Goal: Entertainment & Leisure: Consume media (video, audio)

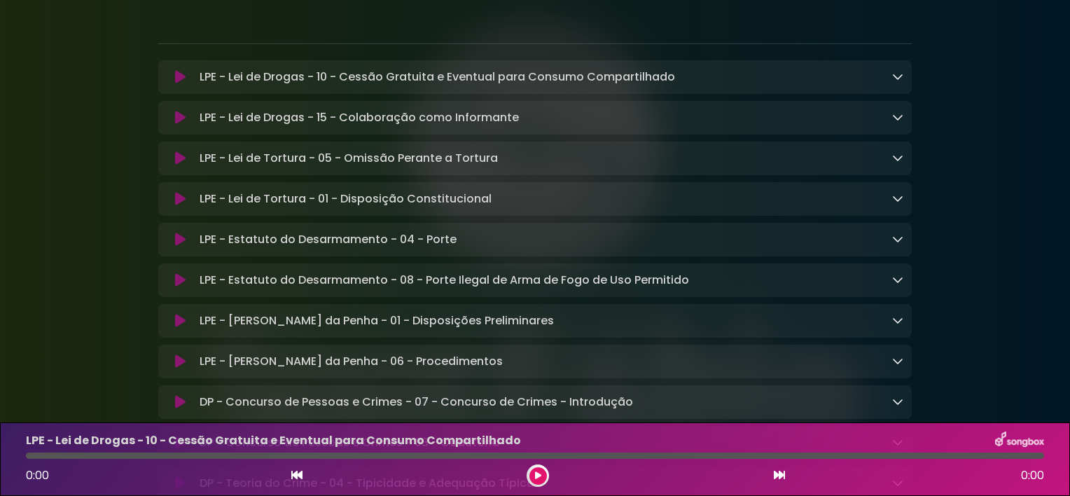
scroll to position [227, 0]
click at [896, 406] on icon at bounding box center [897, 400] width 11 height 11
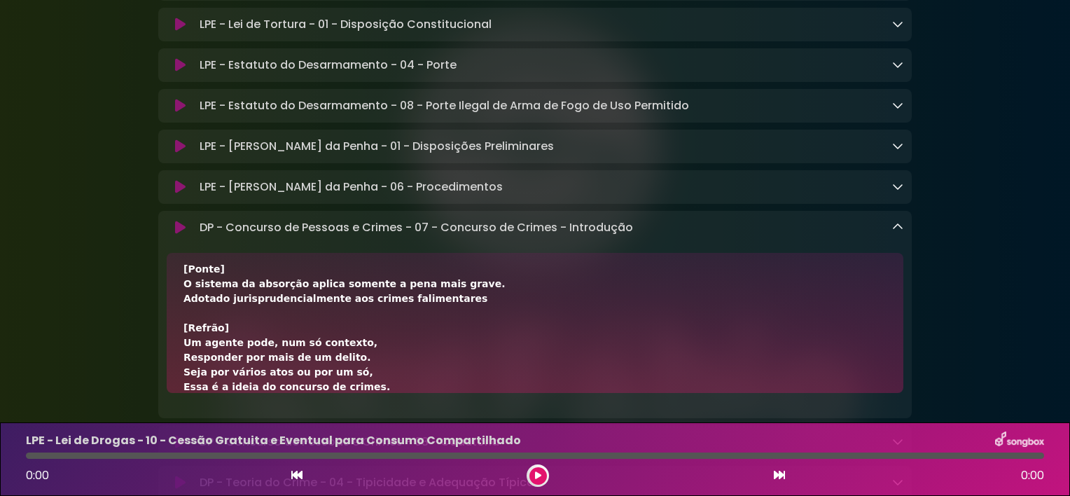
scroll to position [441, 0]
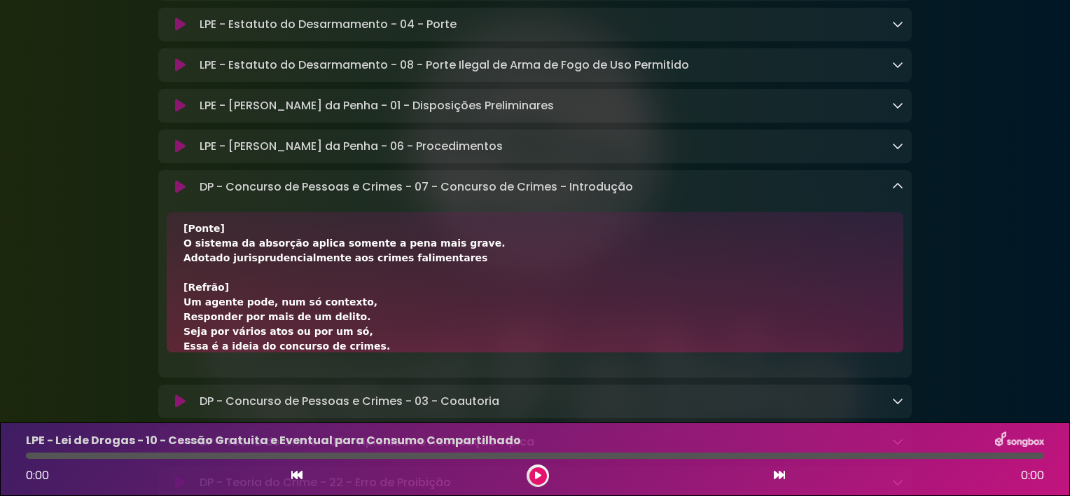
click at [899, 192] on icon at bounding box center [897, 186] width 11 height 11
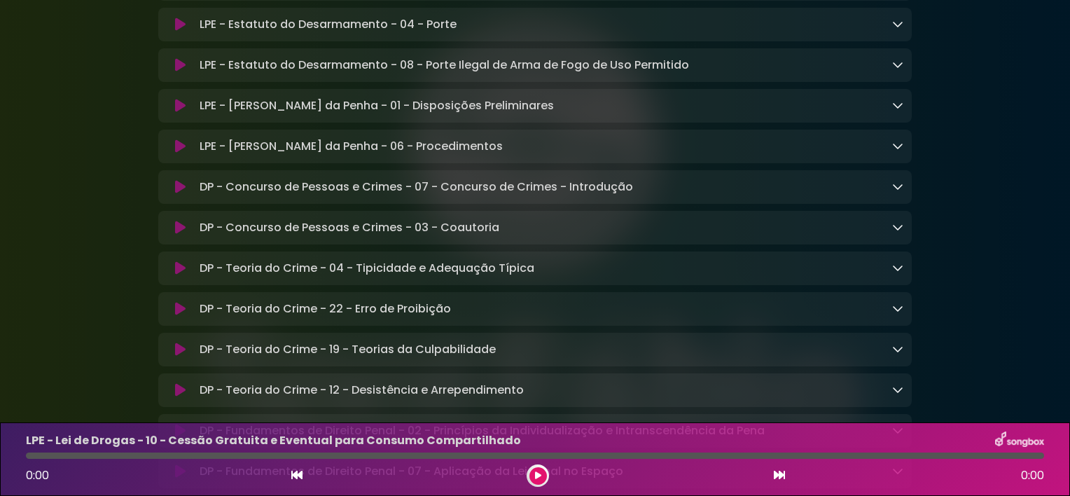
click at [898, 270] on icon at bounding box center [897, 267] width 11 height 11
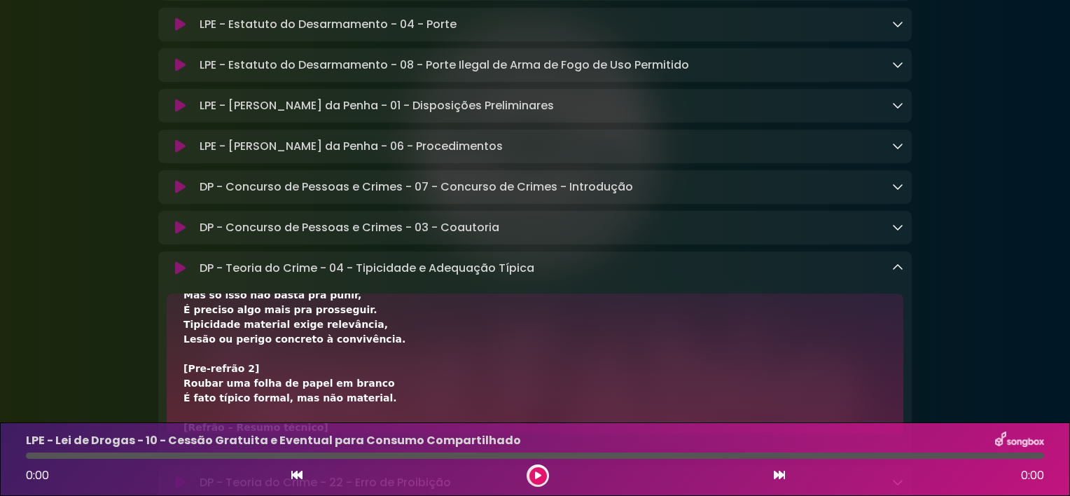
scroll to position [317, 0]
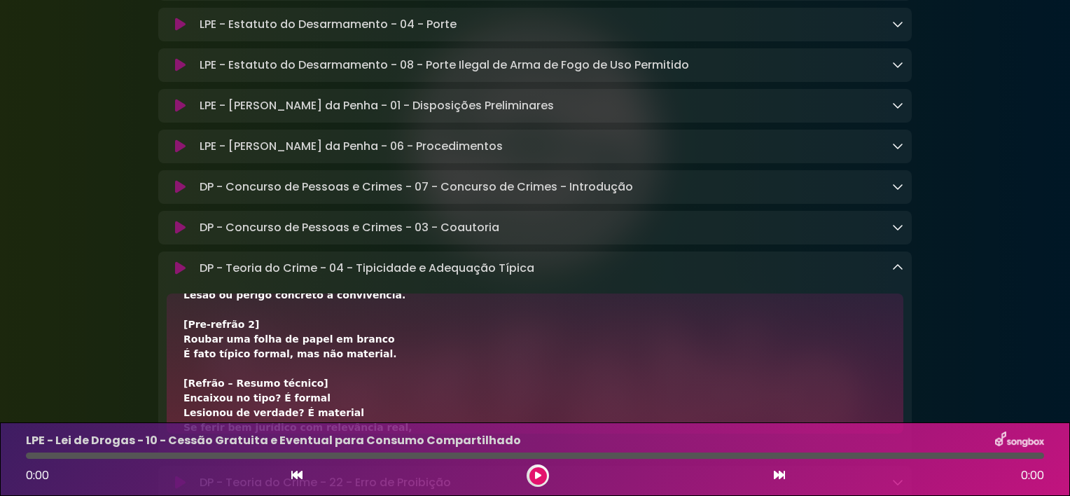
click at [901, 273] on icon at bounding box center [897, 267] width 11 height 11
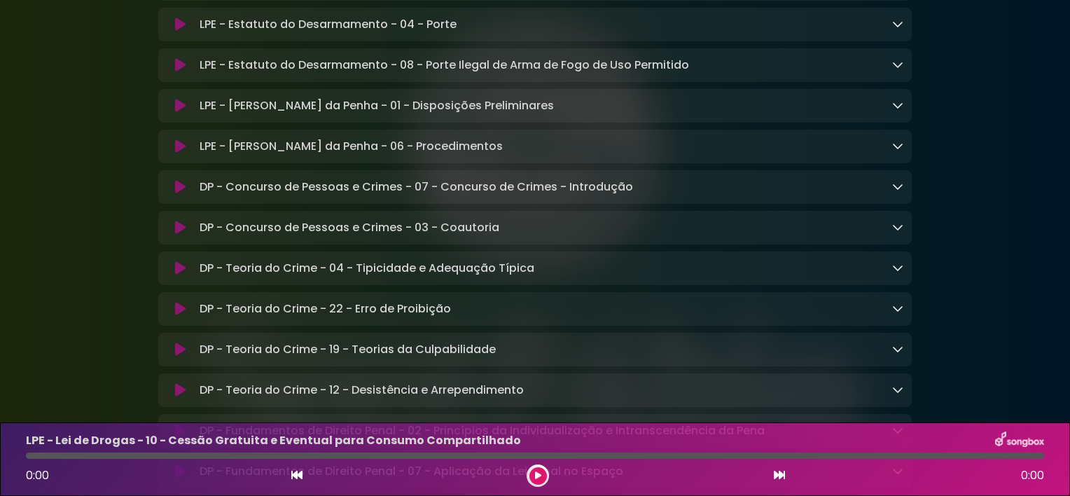
click at [900, 354] on icon at bounding box center [897, 348] width 11 height 11
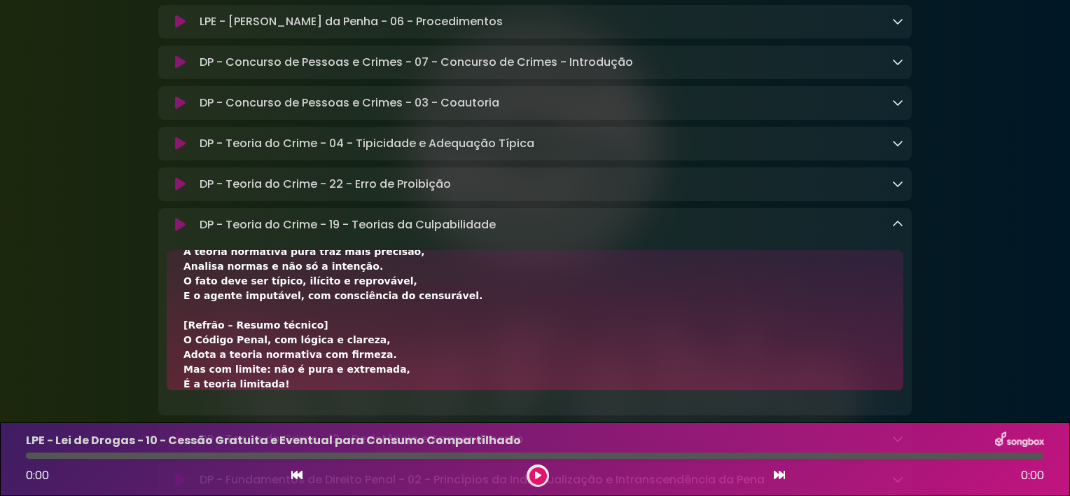
scroll to position [606, 0]
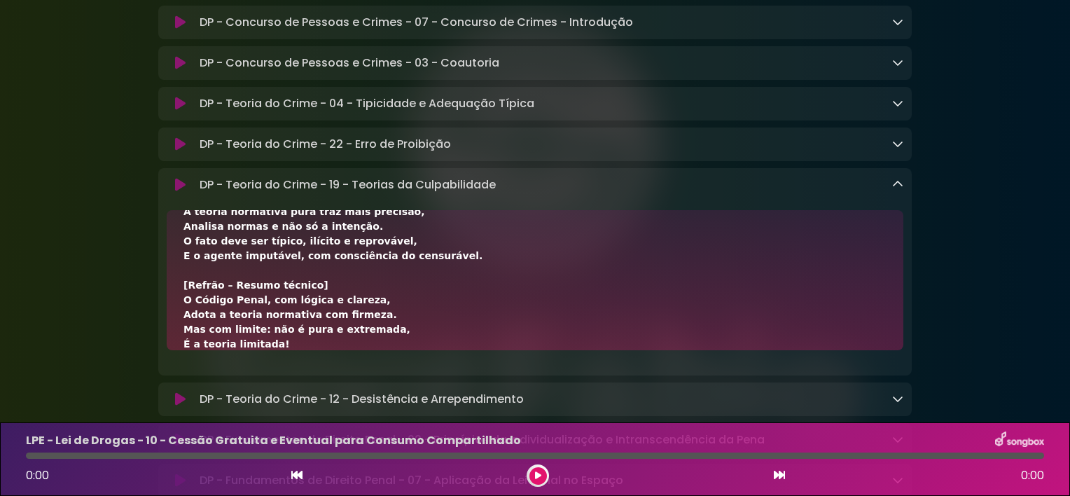
click at [899, 190] on icon at bounding box center [897, 184] width 11 height 11
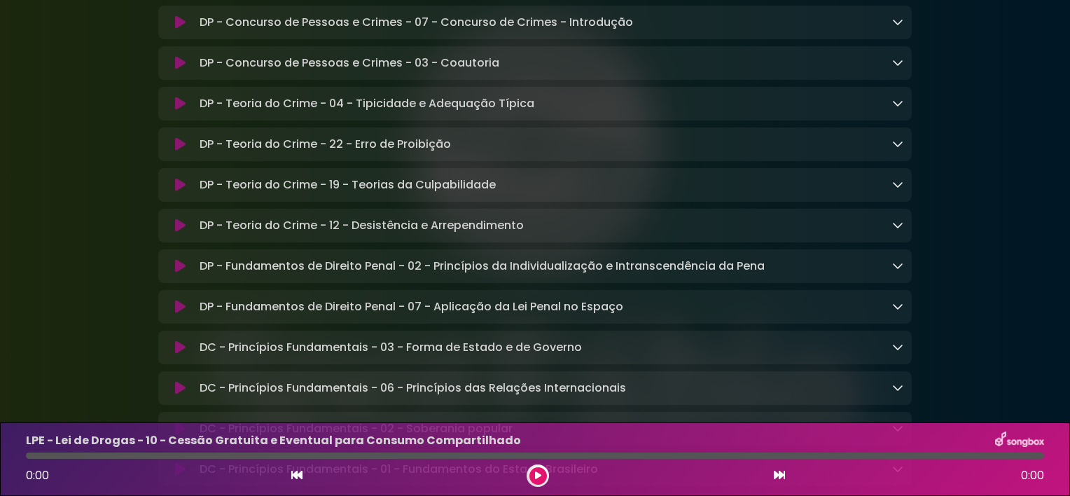
click at [903, 273] on div "DP - Fundamentos de Direito Penal - 02 - Princípios da Individualização e Intra…" at bounding box center [534, 266] width 753 height 17
click at [888, 270] on div "DP - Fundamentos de Direito Penal - 02 - Princípios da Individualização e Intra…" at bounding box center [548, 266] width 709 height 17
click at [901, 270] on icon at bounding box center [897, 265] width 11 height 11
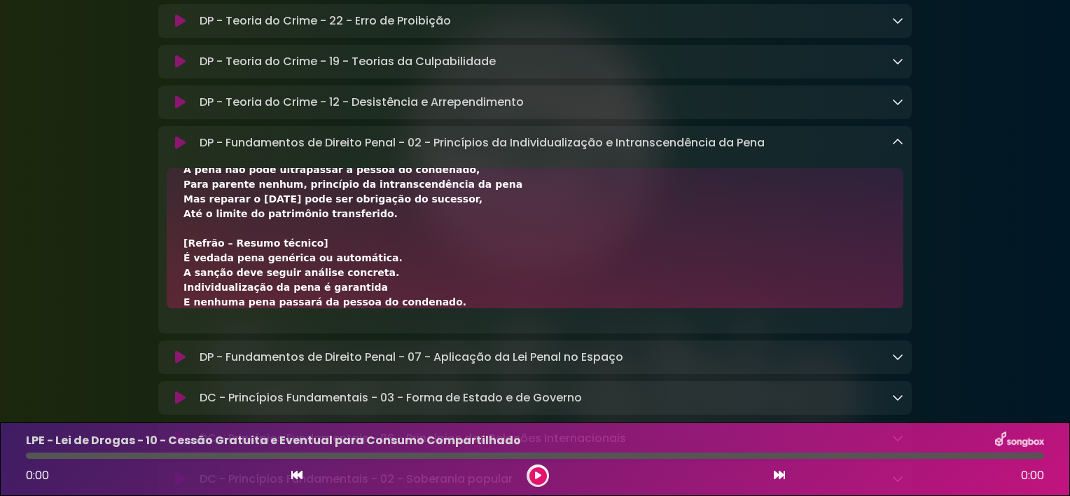
scroll to position [771, 0]
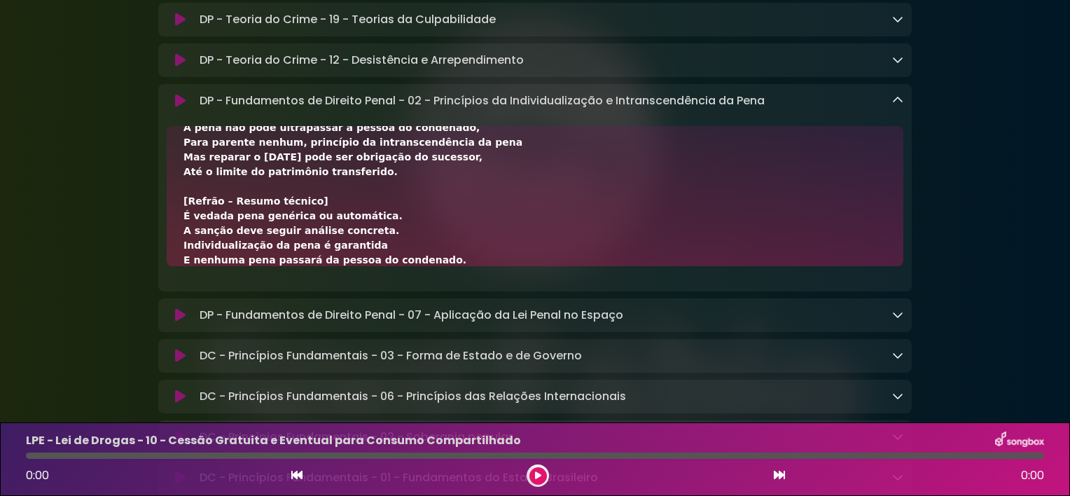
click at [899, 106] on icon at bounding box center [897, 100] width 11 height 11
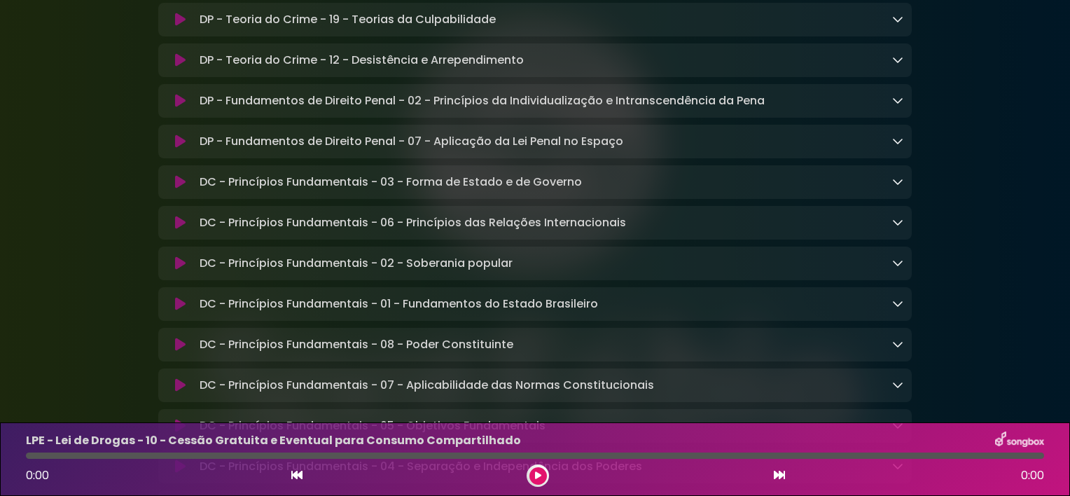
click at [894, 146] on icon at bounding box center [897, 140] width 11 height 11
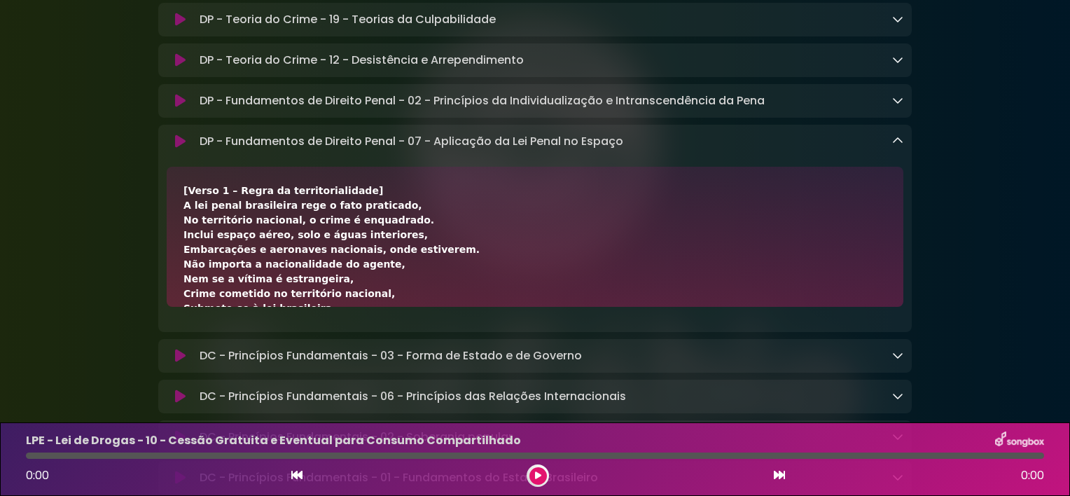
click at [818, 189] on div "[Verso 1 – Regra da territorialidade] A lei penal brasileira rege o fato pratic…" at bounding box center [535, 237] width 737 height 140
click at [899, 146] on icon at bounding box center [897, 140] width 11 height 11
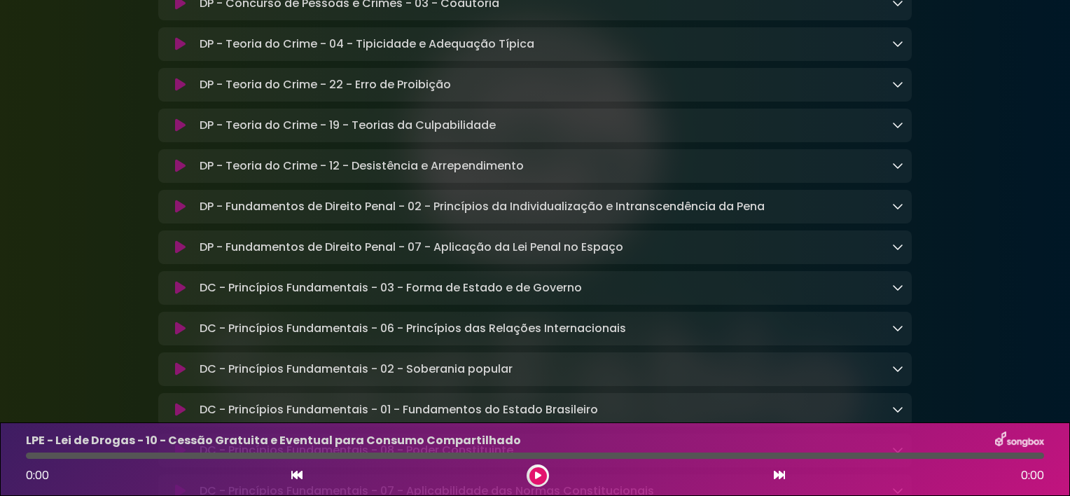
scroll to position [544, 0]
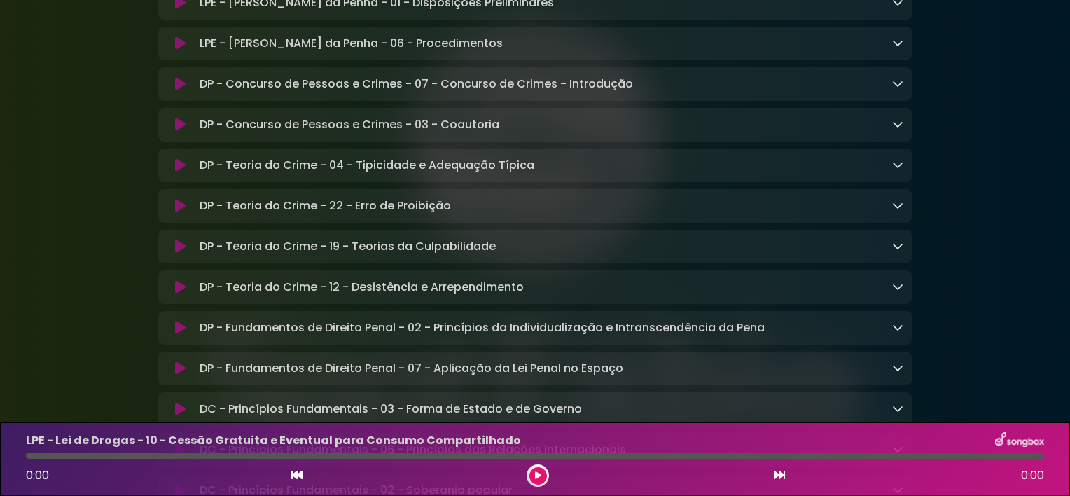
click at [896, 85] on icon at bounding box center [897, 83] width 11 height 11
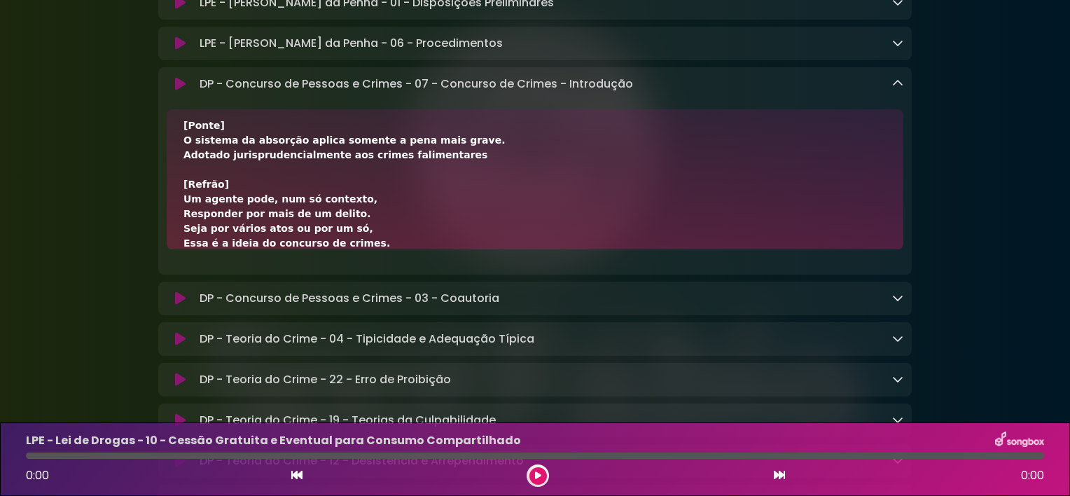
click at [896, 303] on icon at bounding box center [897, 297] width 11 height 11
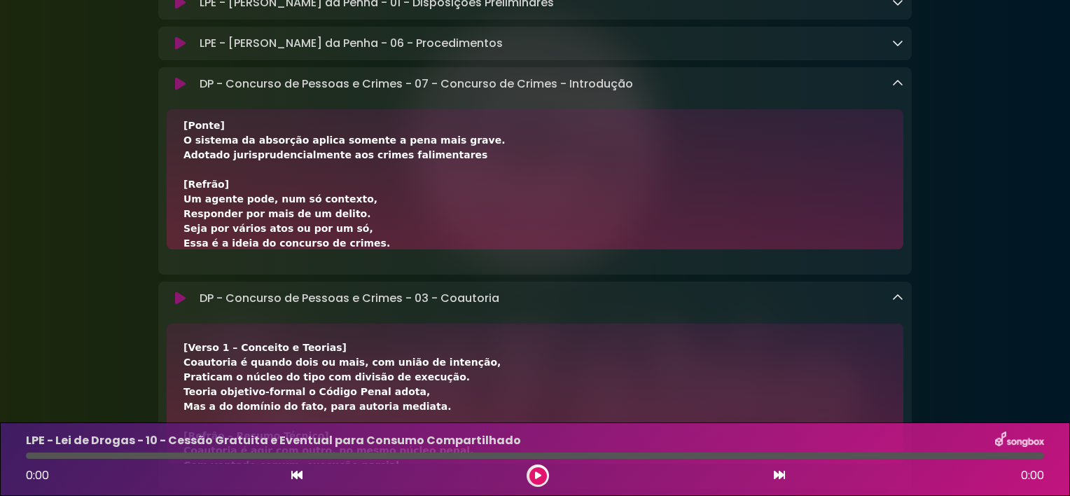
click at [837, 332] on div "[Verso 1 – Conceito e Teorias] Coautoria é quando dois ou mais, com união de in…" at bounding box center [535, 394] width 737 height 140
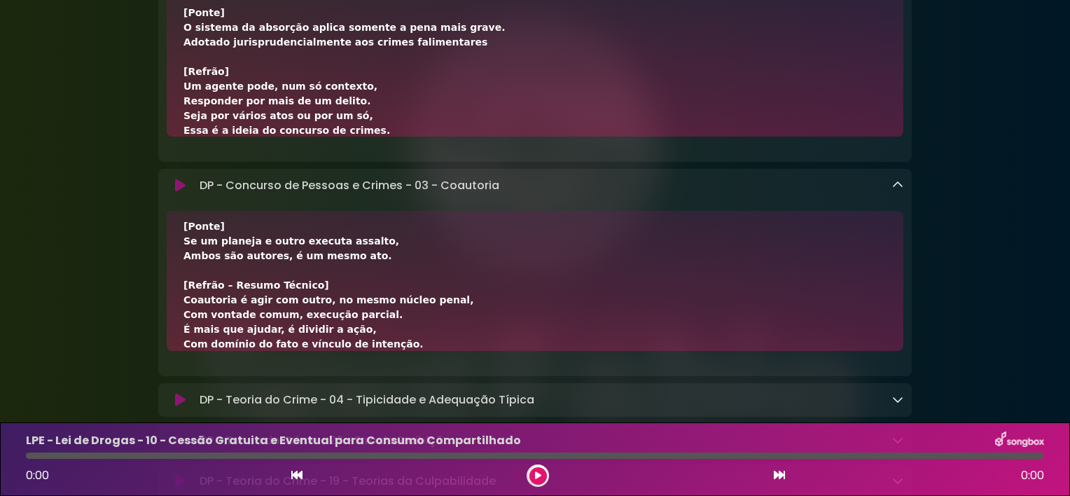
scroll to position [697, 0]
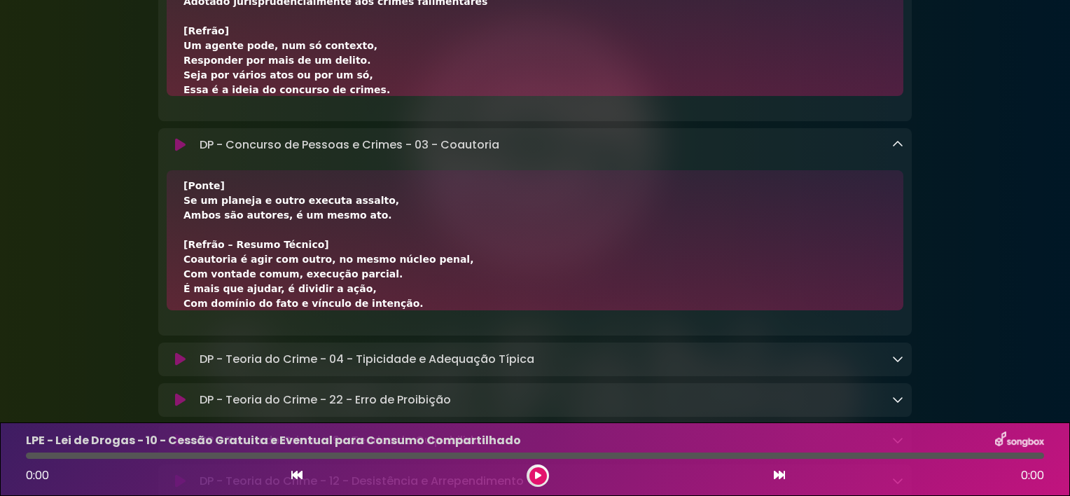
click at [838, 362] on div "DP - Teoria do Crime - 04 - Tipicidade e Adequação Típica Loading Track..." at bounding box center [548, 359] width 709 height 17
click at [900, 150] on icon at bounding box center [897, 144] width 11 height 11
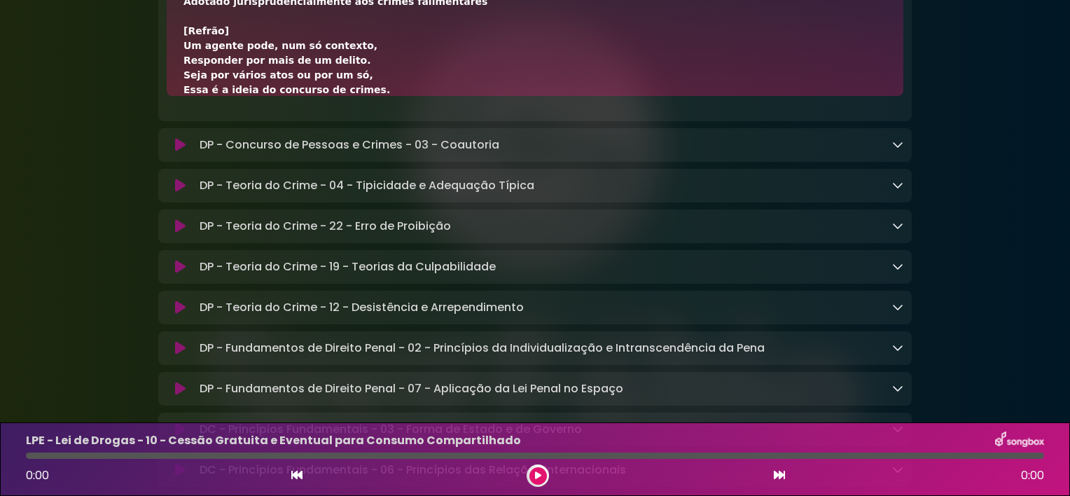
click at [899, 190] on icon at bounding box center [897, 184] width 11 height 11
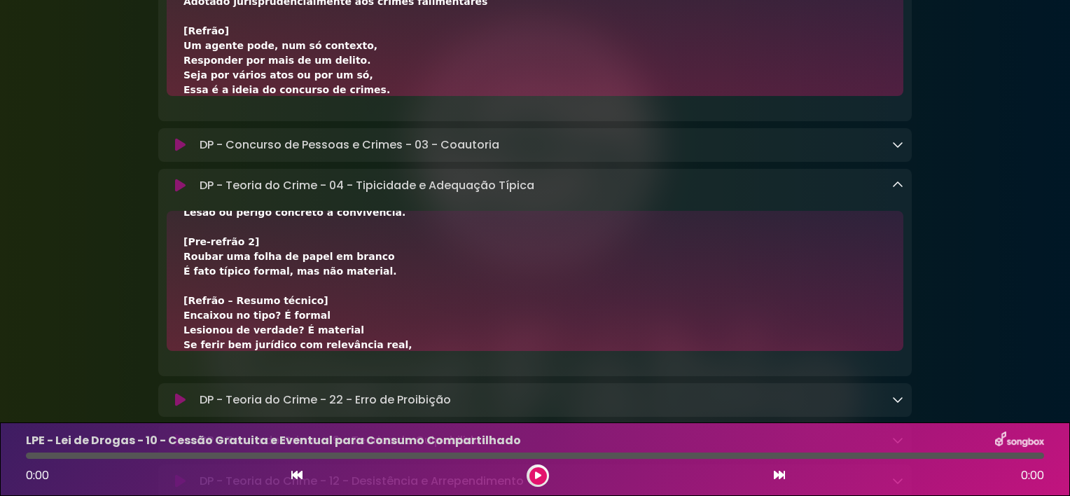
scroll to position [17, 0]
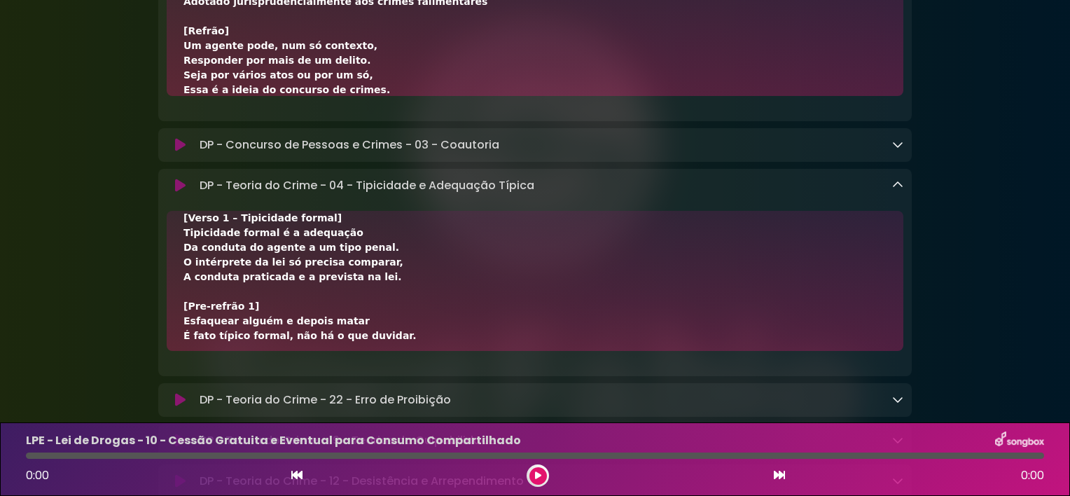
click at [899, 190] on icon at bounding box center [897, 184] width 11 height 11
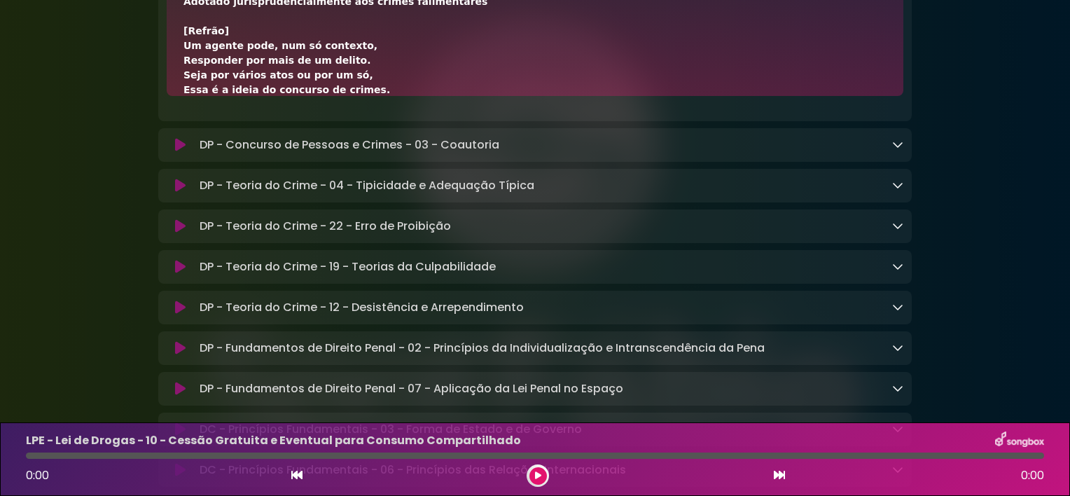
click at [899, 231] on icon at bounding box center [897, 225] width 11 height 11
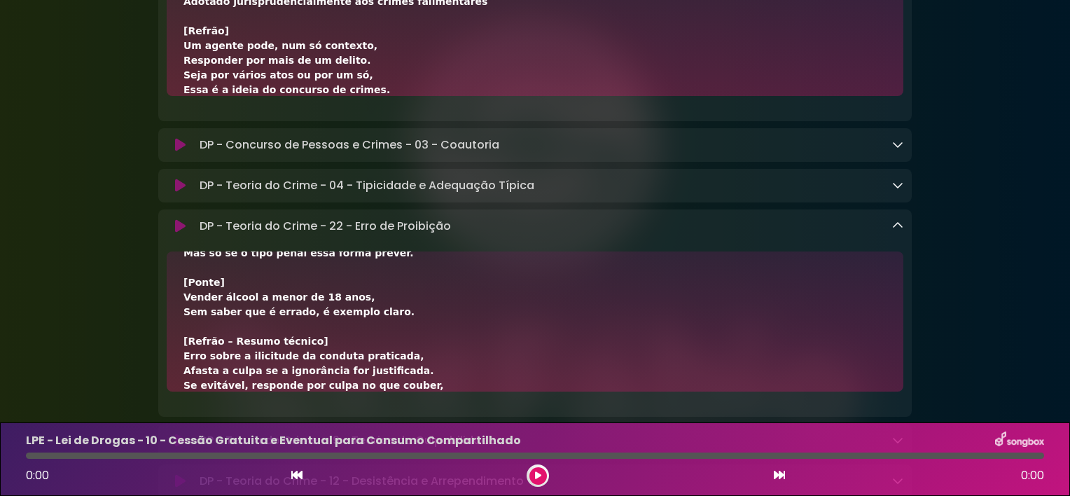
scroll to position [361, 0]
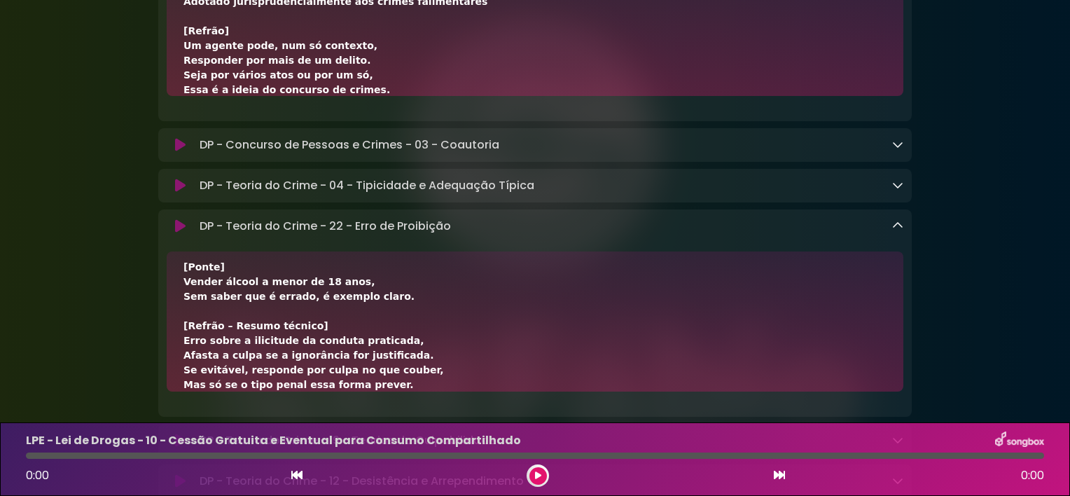
click at [895, 231] on icon at bounding box center [897, 225] width 11 height 11
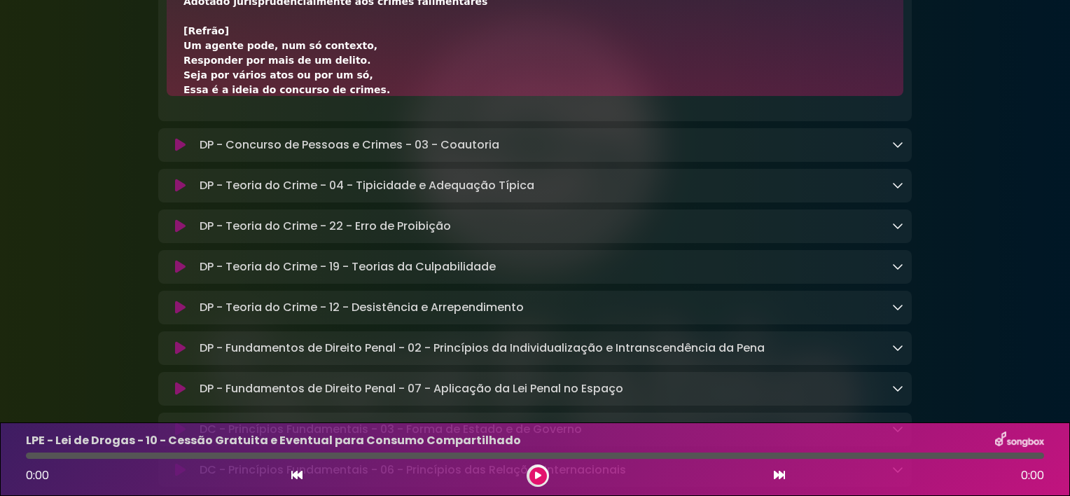
click at [665, 267] on div "DP - Teoria do Crime - 19 - Teorias da Culpabilidade Loading Track..." at bounding box center [548, 266] width 709 height 17
click at [894, 272] on icon at bounding box center [897, 265] width 11 height 11
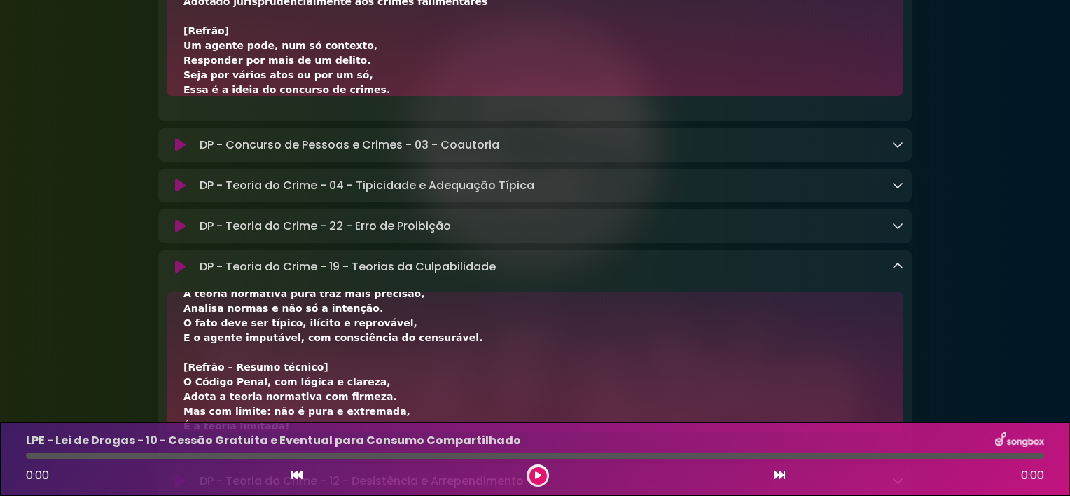
click at [750, 341] on div "[Intro] Culpabilidade é juizo de reprovabilidade, Sobre a conduta do agente. [V…" at bounding box center [534, 147] width 703 height 574
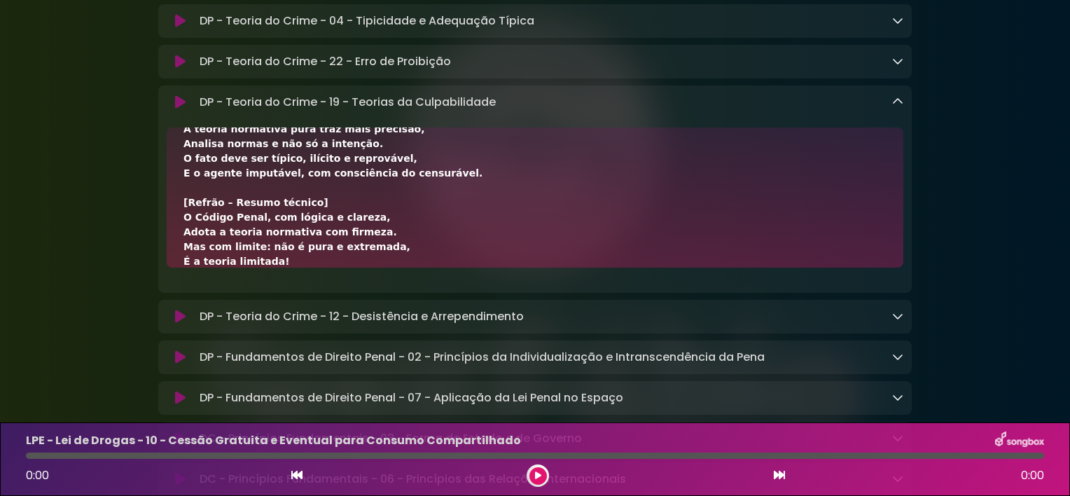
scroll to position [863, 0]
click at [899, 106] on icon at bounding box center [897, 100] width 11 height 11
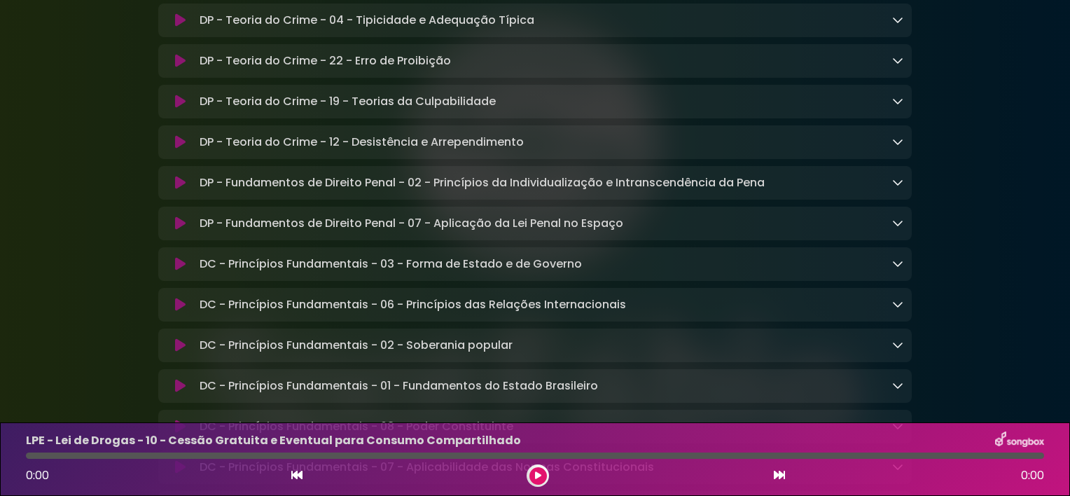
click at [896, 145] on icon at bounding box center [897, 141] width 11 height 11
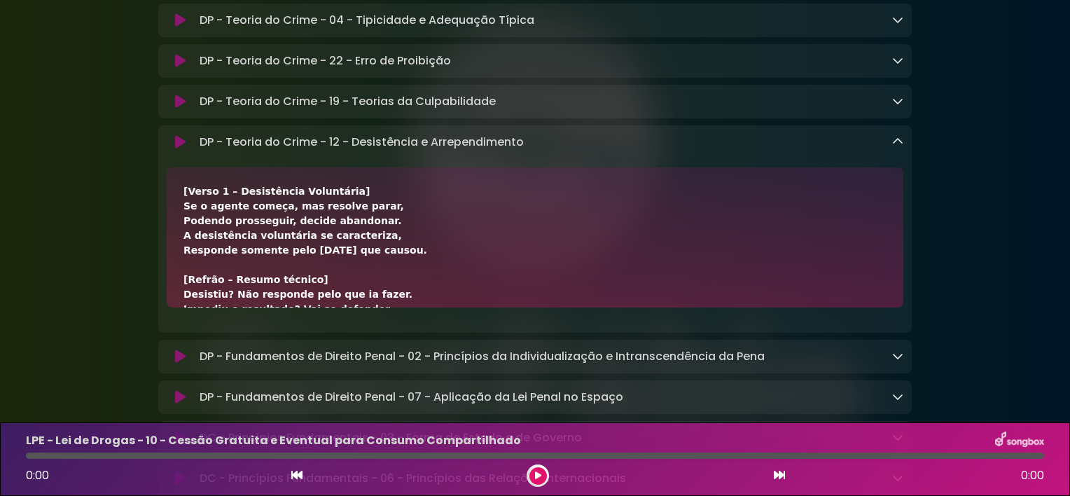
click at [733, 246] on div "[Verso 1 – Desistência Voluntária] Se o agente começa, mas resolve parar, Poden…" at bounding box center [534, 441] width 703 height 515
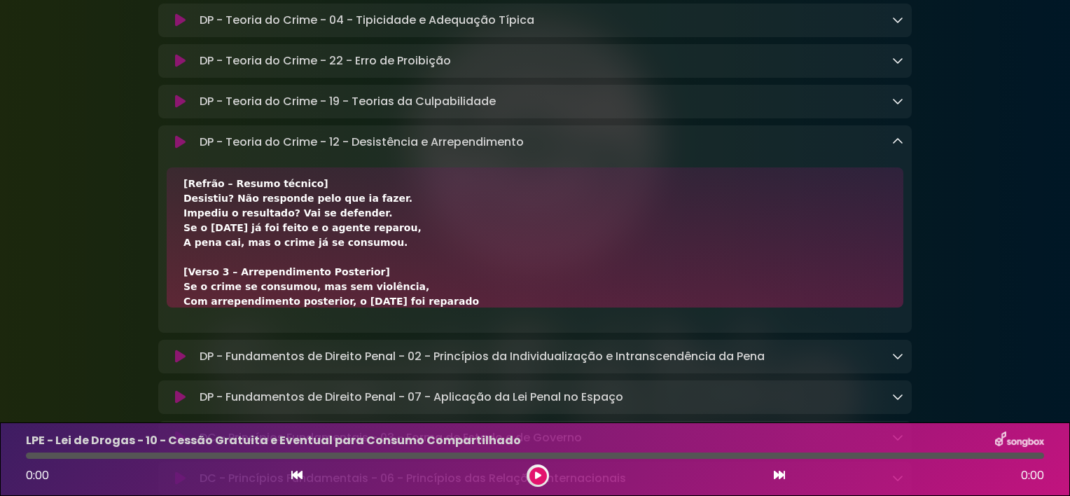
scroll to position [317, 0]
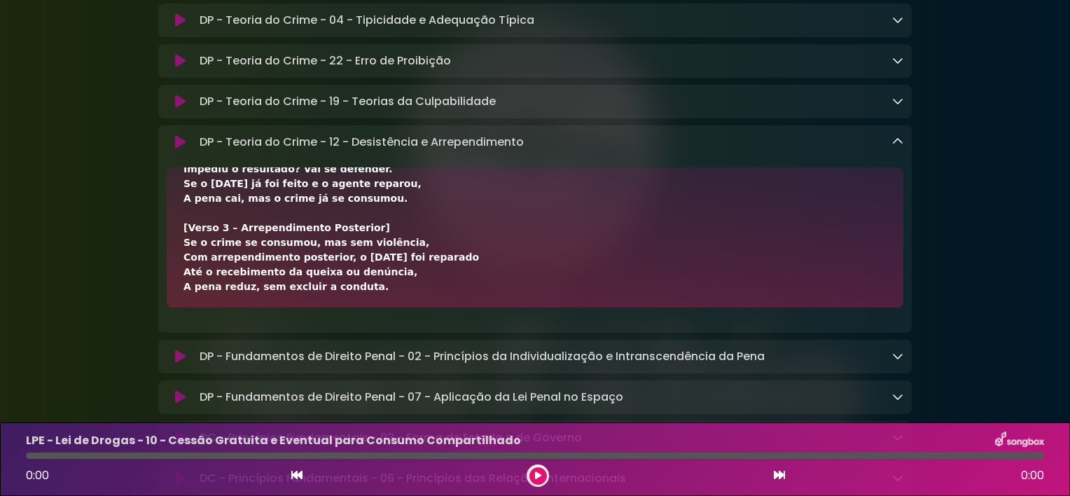
click at [898, 147] on icon at bounding box center [897, 141] width 11 height 11
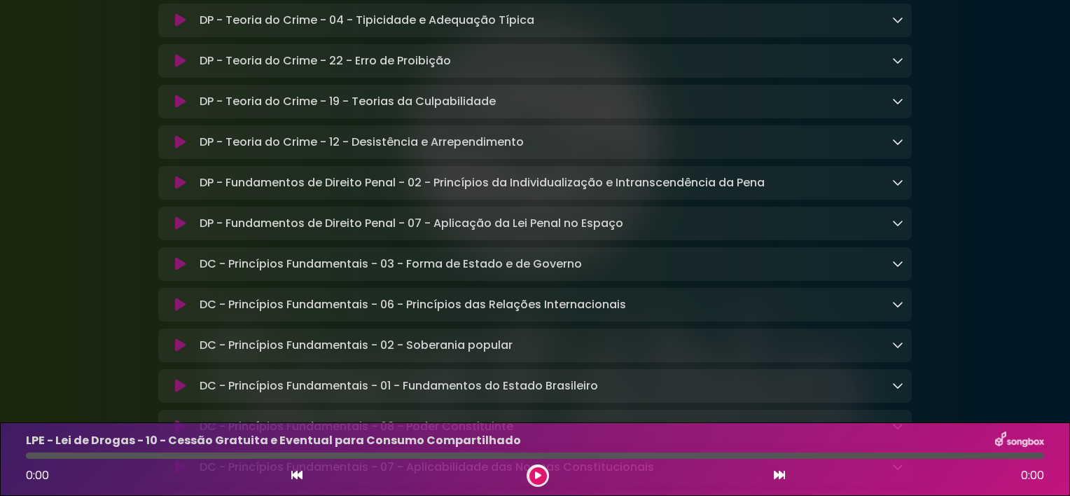
click at [896, 186] on icon at bounding box center [897, 181] width 11 height 11
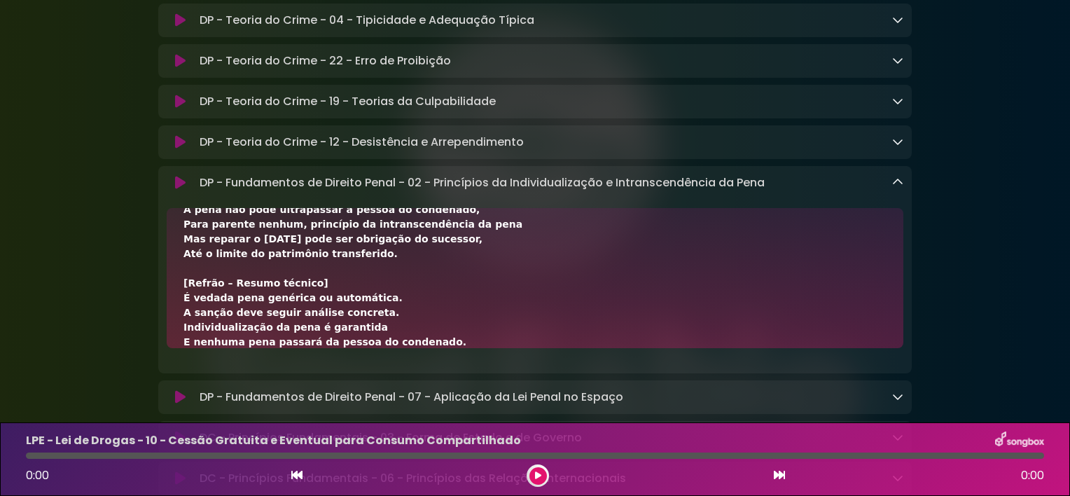
click at [712, 317] on div "[Verso 1 – Conceito e previsão] A pena deve ser individualizada, Prevista na Co…" at bounding box center [534, 92] width 703 height 515
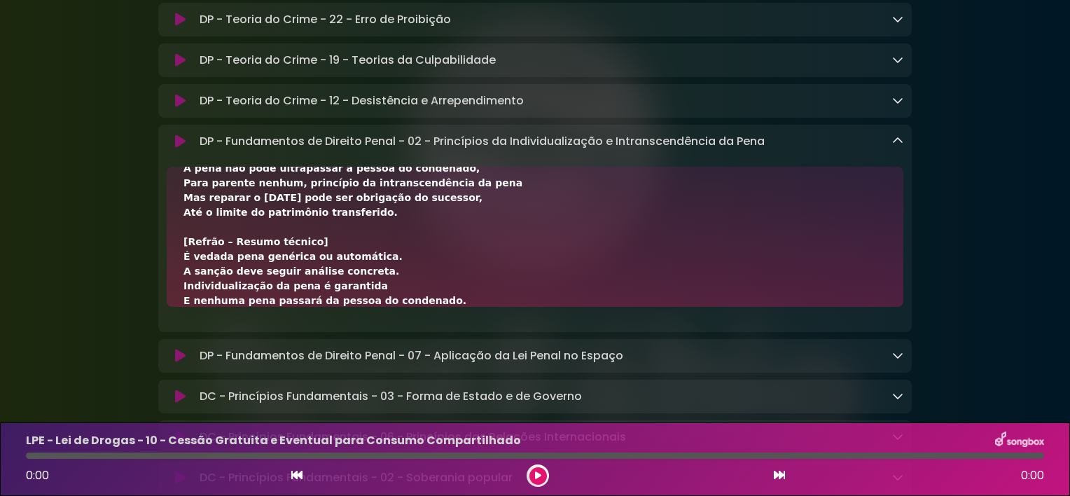
click at [901, 146] on icon at bounding box center [897, 140] width 11 height 11
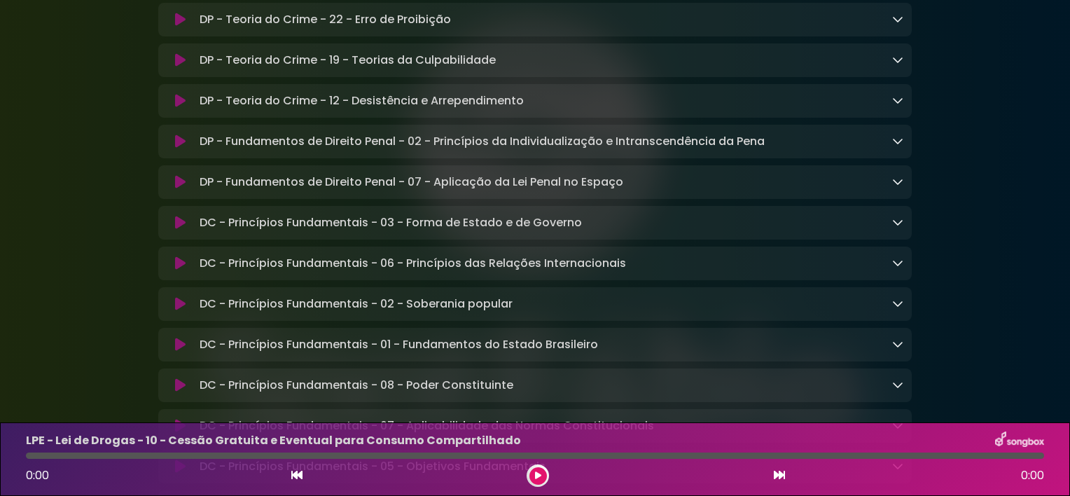
click at [898, 187] on icon at bounding box center [897, 181] width 11 height 11
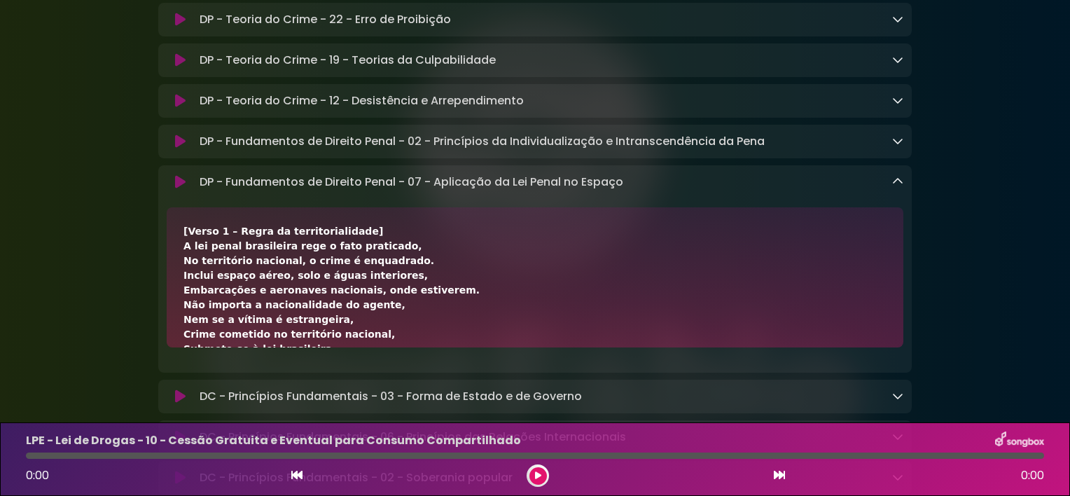
click at [651, 260] on div "[Verso 1 – Regra da territorialidade] A lei penal brasileira rege o fato pratic…" at bounding box center [534, 452] width 703 height 456
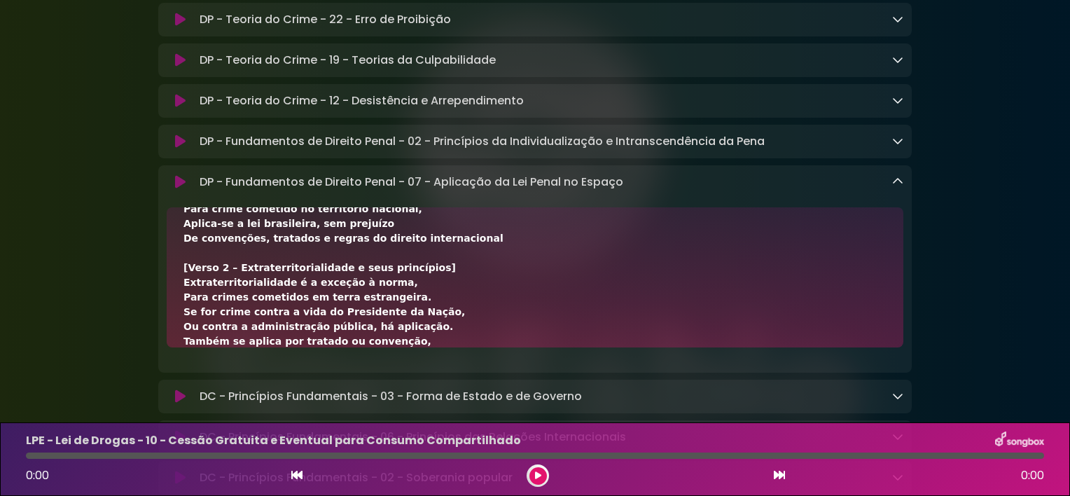
scroll to position [331, 0]
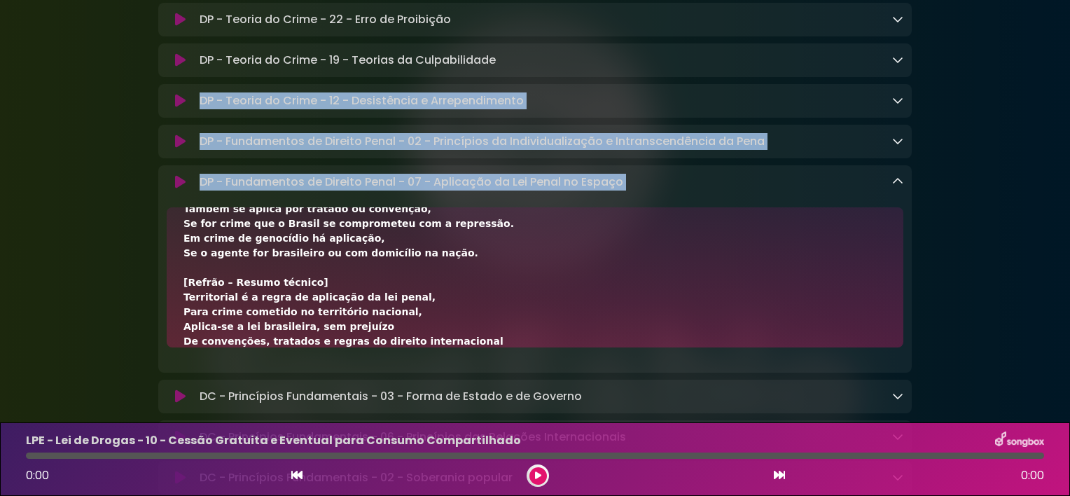
drag, startPoint x: 999, startPoint y: 79, endPoint x: 901, endPoint y: 180, distance: 140.6
click at [901, 180] on div "Aniversário Grupo SOU Grupo Sou" at bounding box center [535, 242] width 1070 height 2258
click at [901, 180] on div "DP - Fundamentos de Direito Penal - 07 - Aplicação da Lei Penal no Espaço Loadi…" at bounding box center [534, 268] width 753 height 207
click at [899, 182] on link at bounding box center [897, 182] width 11 height 16
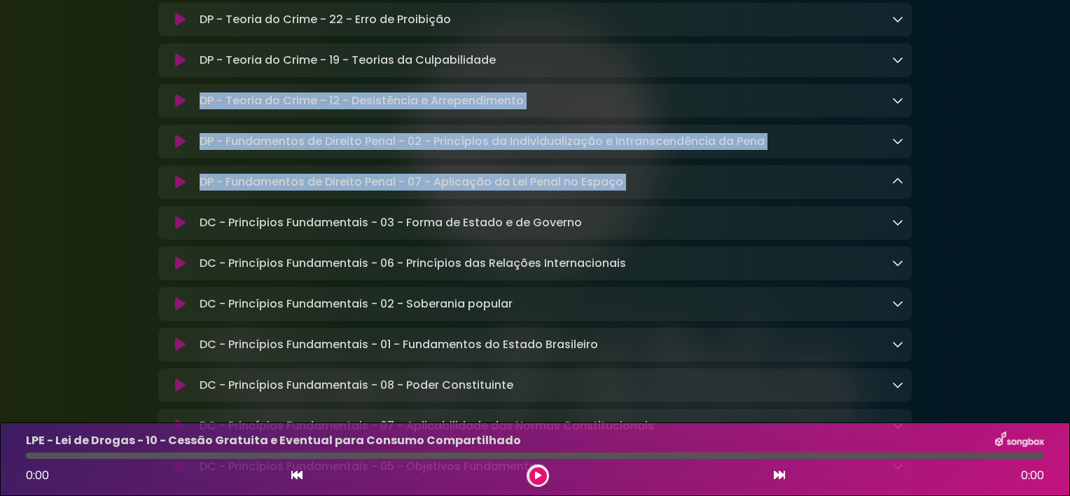
click at [1002, 87] on div "Aniversário Grupo SOU Grupo Sou" at bounding box center [535, 155] width 1070 height 2085
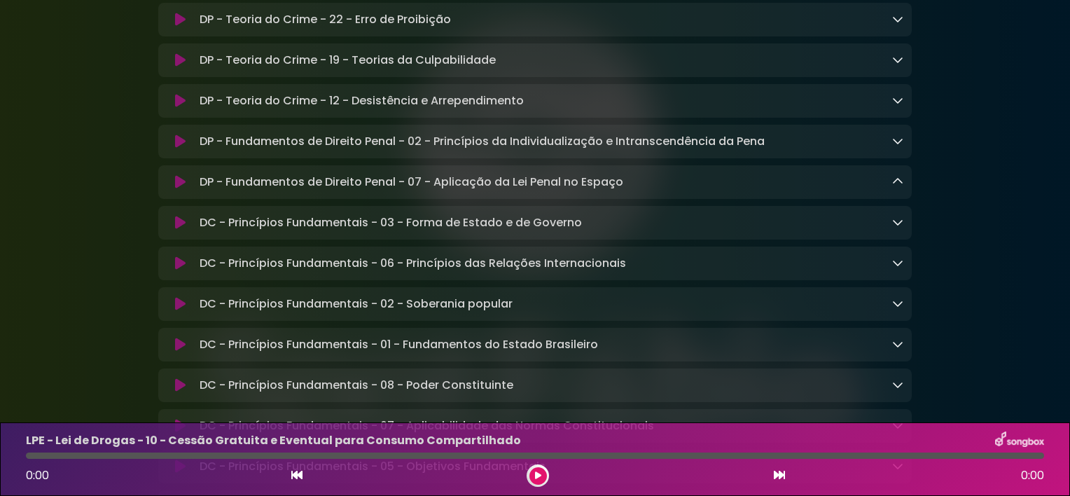
click at [1056, 34] on div "Aniversário Grupo SOU Grupo Sou" at bounding box center [535, 155] width 1070 height 2085
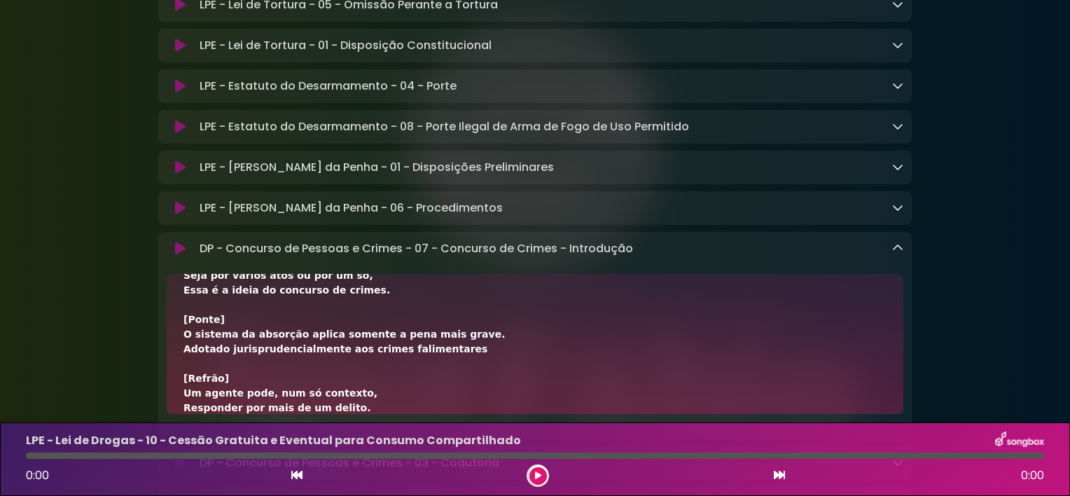
scroll to position [449, 0]
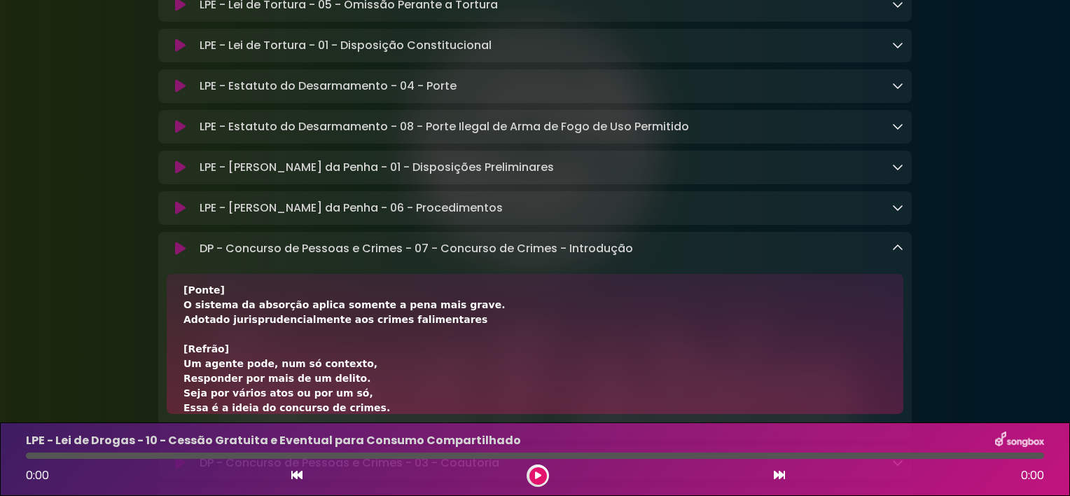
click at [901, 253] on icon at bounding box center [897, 247] width 11 height 11
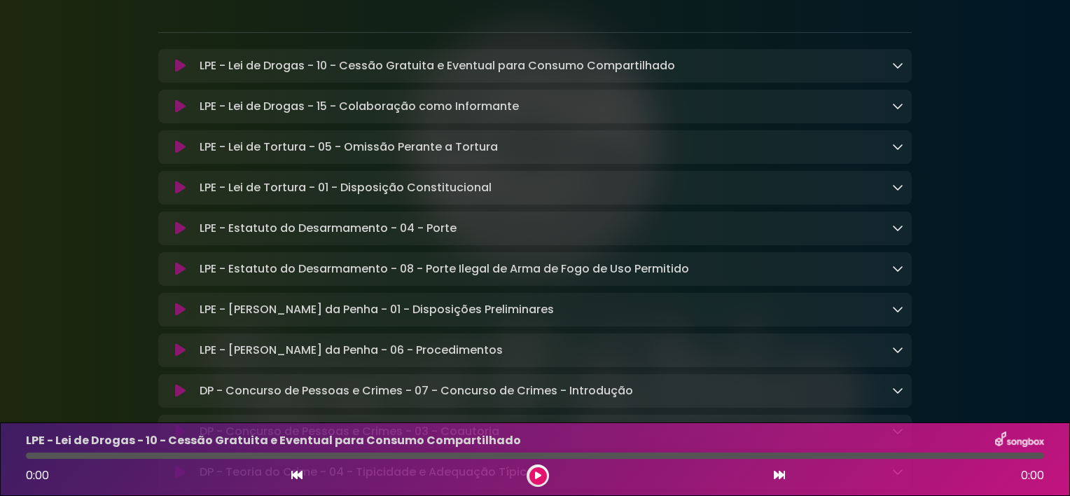
scroll to position [47, 0]
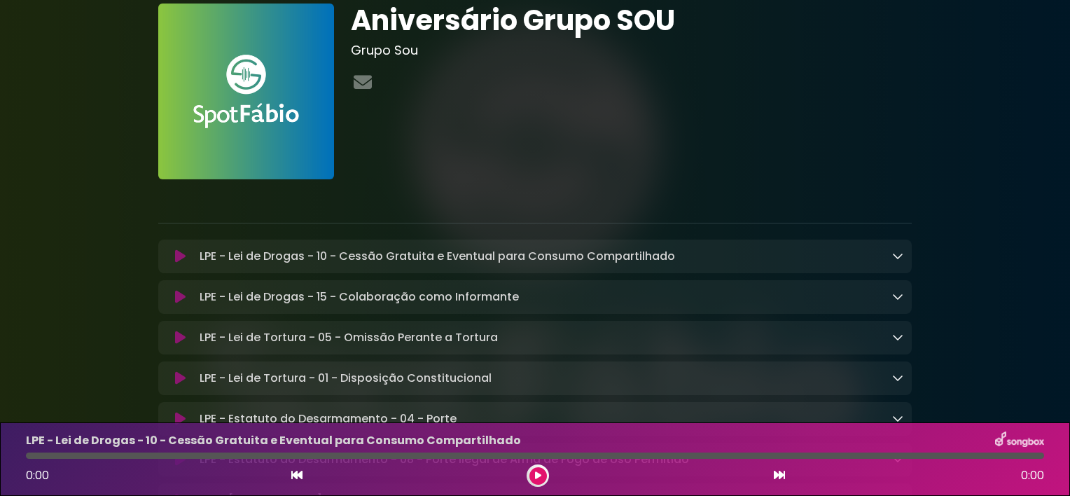
click at [708, 256] on div "LPE - Lei de Drogas - 10 - Cessão Gratuita e Eventual para Consumo Compartilhad…" at bounding box center [548, 256] width 709 height 17
click at [176, 260] on icon at bounding box center [180, 256] width 11 height 14
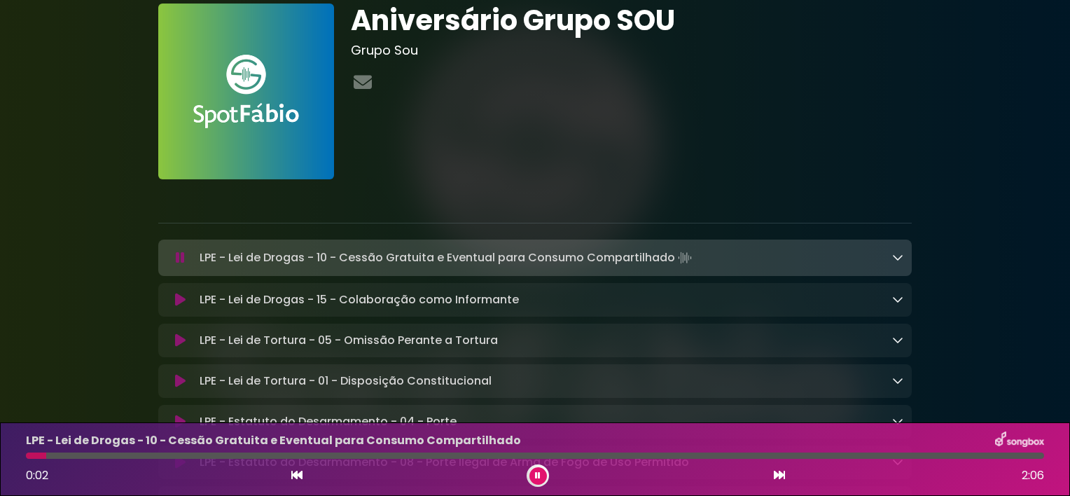
click at [888, 257] on div "LPE - Lei de Drogas - 10 - Cessão Gratuita e Eventual para Consumo Compartilhad…" at bounding box center [548, 258] width 709 height 20
click at [910, 253] on div "LPE - Lei de Drogas - 10 - Cessão Gratuita e Eventual para Consumo Compartilhad…" at bounding box center [534, 258] width 753 height 20
click at [897, 256] on icon at bounding box center [897, 256] width 11 height 11
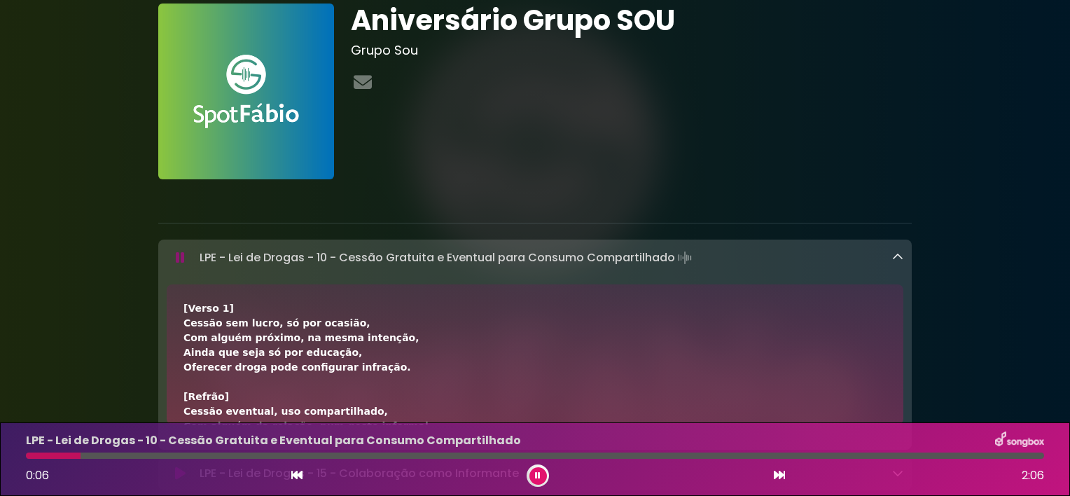
click at [711, 305] on div "[Verso 1] Cessão sem lucro, só por ocasião, Com alguém próximo, na mesma intenç…" at bounding box center [534, 477] width 703 height 353
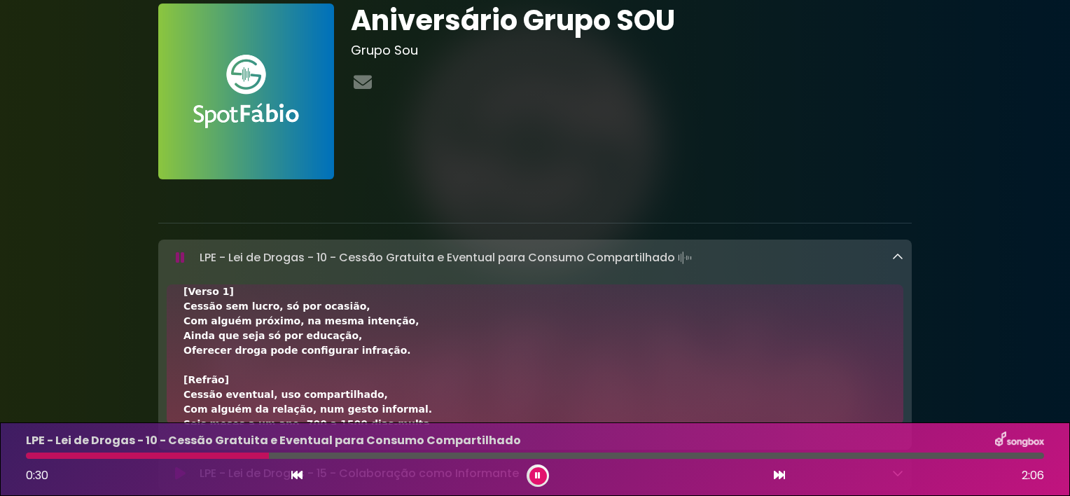
click at [414, 349] on div "[Verso 1] Cessão sem lucro, só por ocasião, Com alguém próximo, na mesma intenç…" at bounding box center [534, 460] width 703 height 353
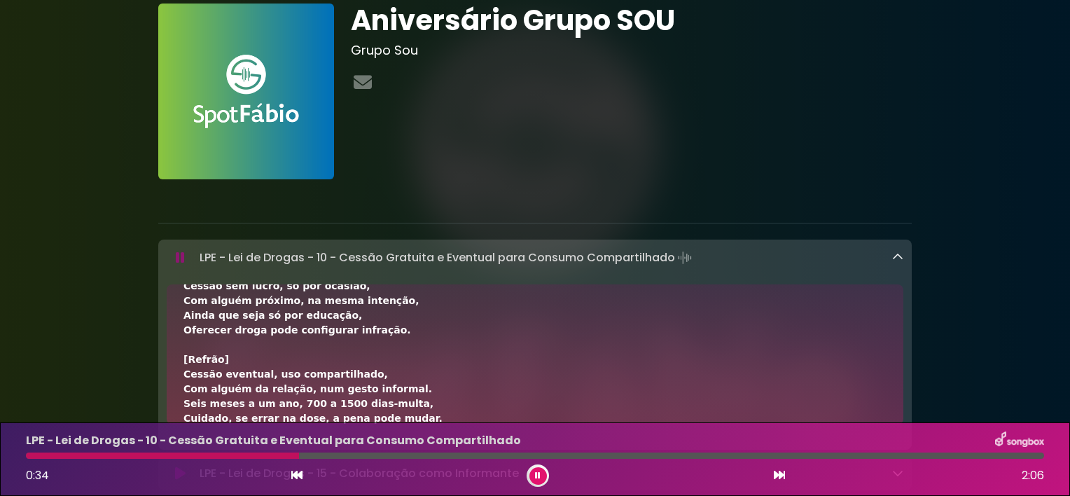
scroll to position [52, 0]
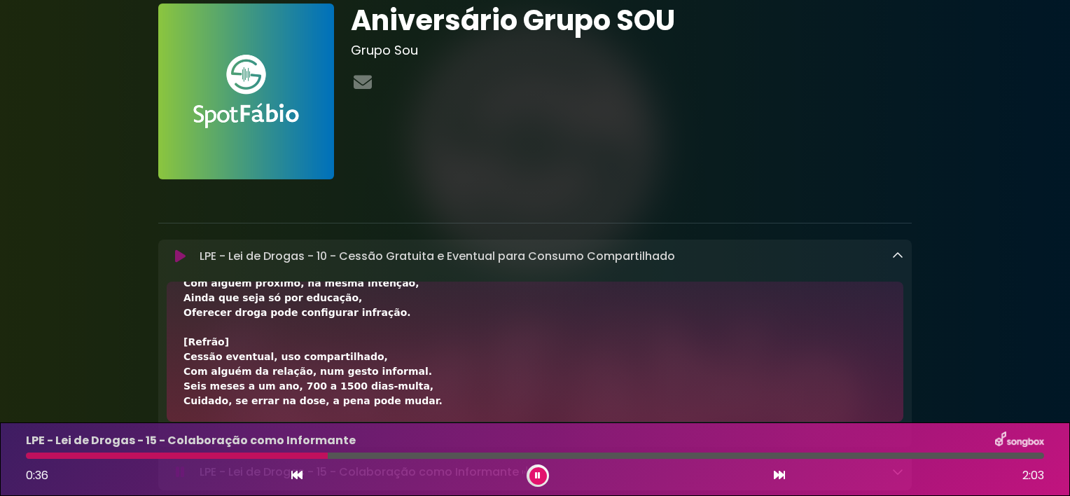
click at [543, 471] on button at bounding box center [538, 476] width 18 height 18
click at [531, 473] on button at bounding box center [538, 476] width 18 height 18
drag, startPoint x: 35, startPoint y: 461, endPoint x: 38, endPoint y: 454, distance: 7.5
click at [38, 454] on div "LPE - Lei de Drogas - 15 - Colaboração como Informante 1:42 2:03" at bounding box center [535, 458] width 1035 height 55
click at [38, 454] on div at bounding box center [450, 455] width 849 height 6
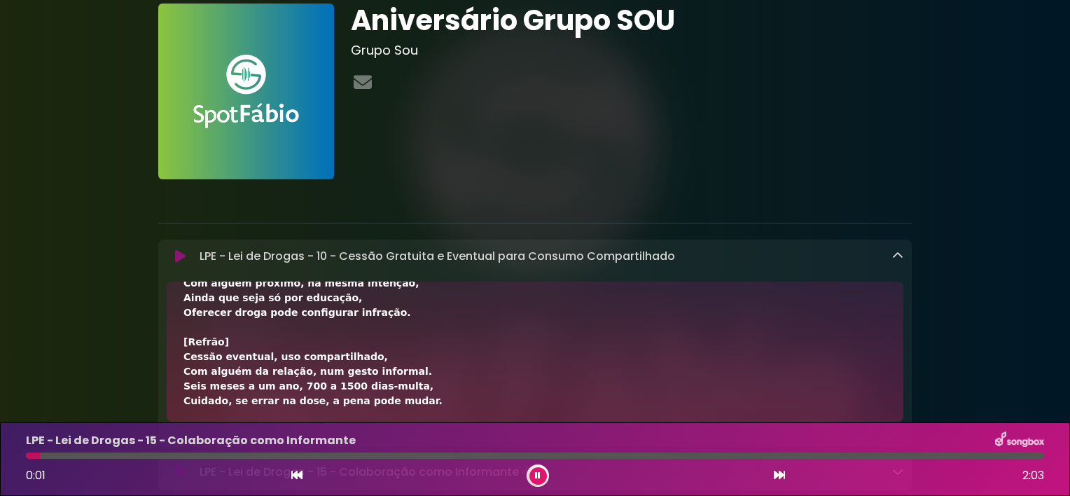
click at [38, 454] on div at bounding box center [33, 455] width 14 height 6
click at [38, 454] on div at bounding box center [535, 455] width 1018 height 6
click at [735, 370] on div "[Verso 1] Cessão sem lucro, só por ocasião, Com alguém próximo, na mesma intenç…" at bounding box center [534, 422] width 703 height 353
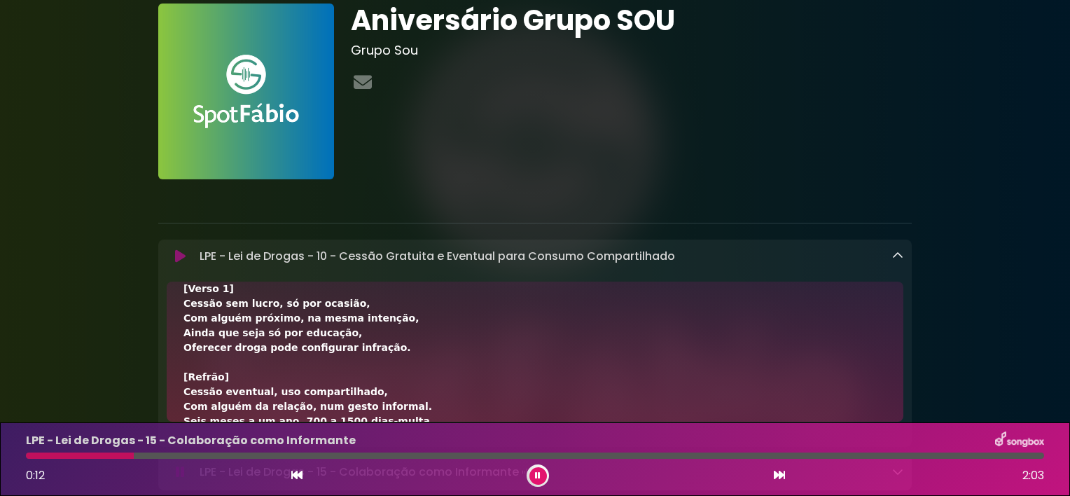
click at [891, 254] on div "LPE - Lei de Drogas - 10 - Cessão Gratuita e Eventual para Consumo Compartilhad…" at bounding box center [548, 256] width 709 height 17
click at [902, 253] on icon at bounding box center [897, 255] width 11 height 11
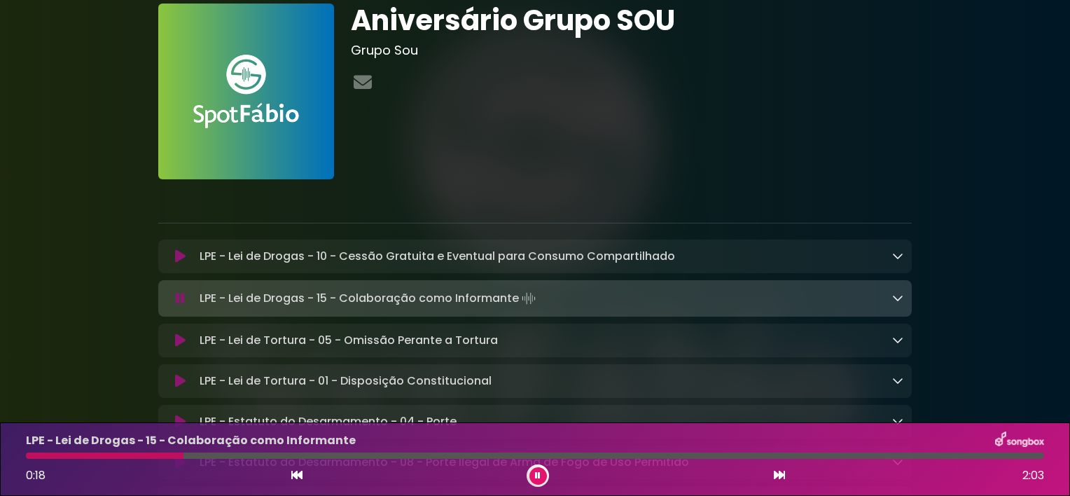
click at [896, 298] on icon at bounding box center [897, 297] width 11 height 11
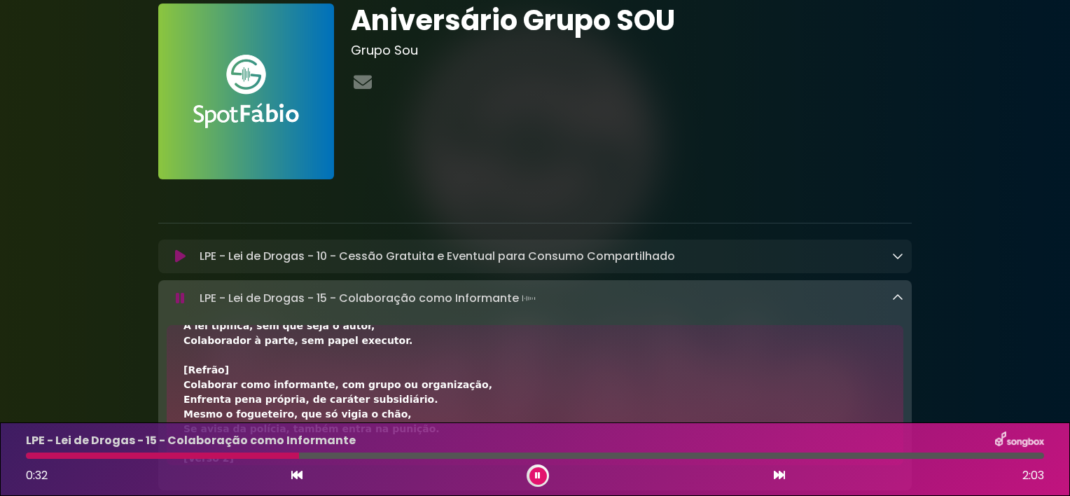
scroll to position [81, 0]
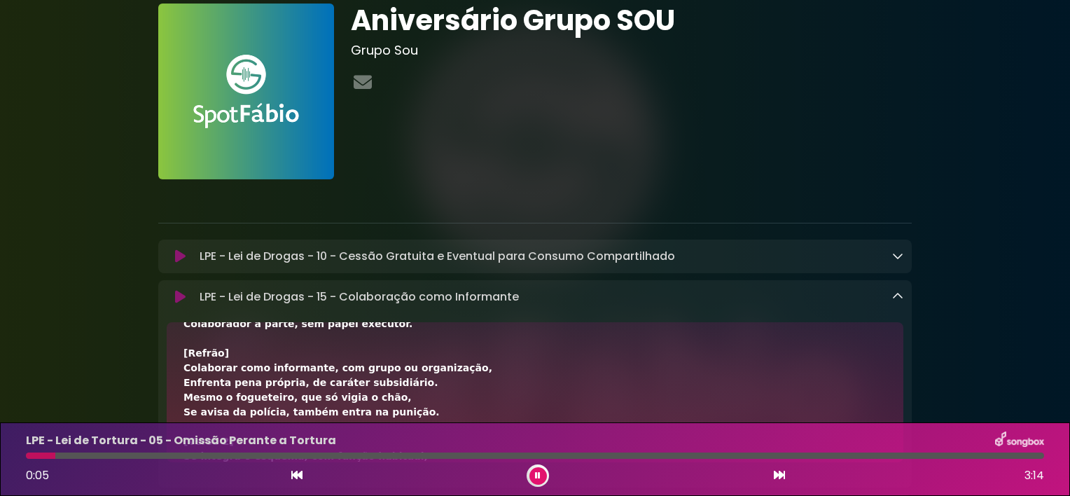
click at [896, 298] on icon at bounding box center [897, 296] width 11 height 11
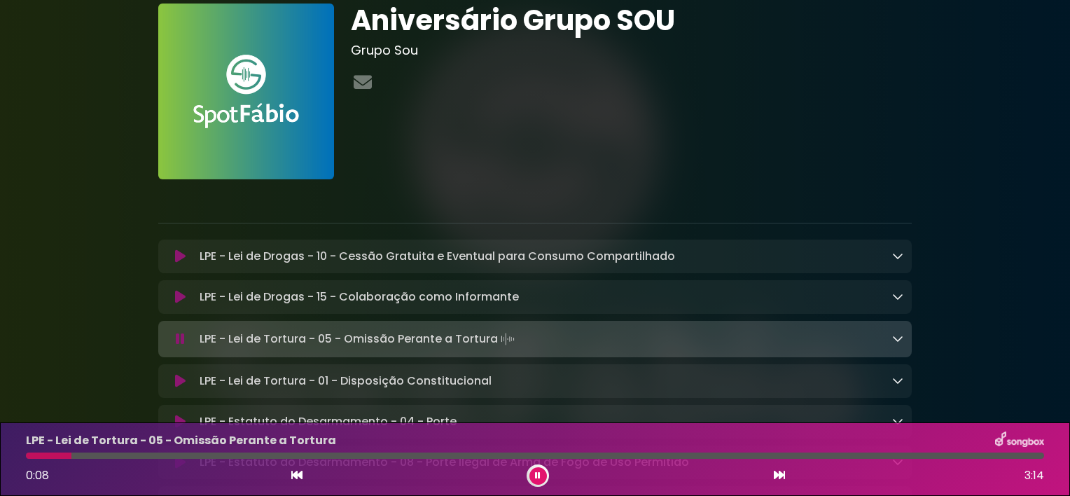
click at [898, 339] on icon at bounding box center [897, 338] width 11 height 11
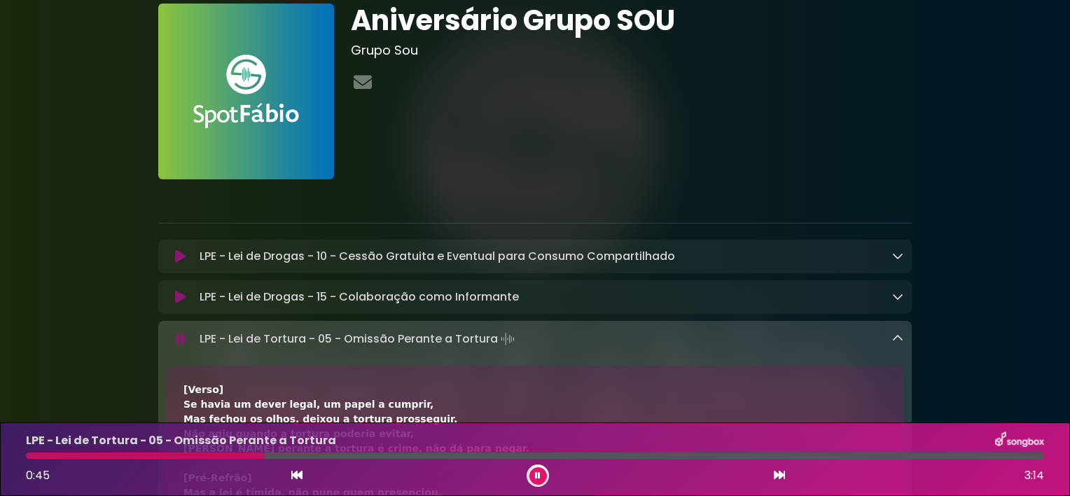
click at [539, 472] on icon at bounding box center [538, 475] width 6 height 8
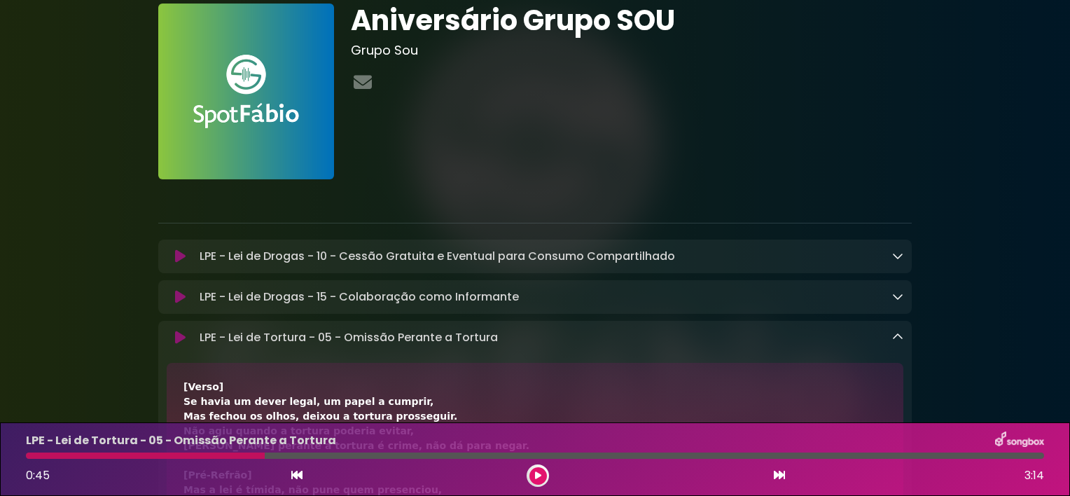
click at [29, 454] on div at bounding box center [145, 455] width 239 height 6
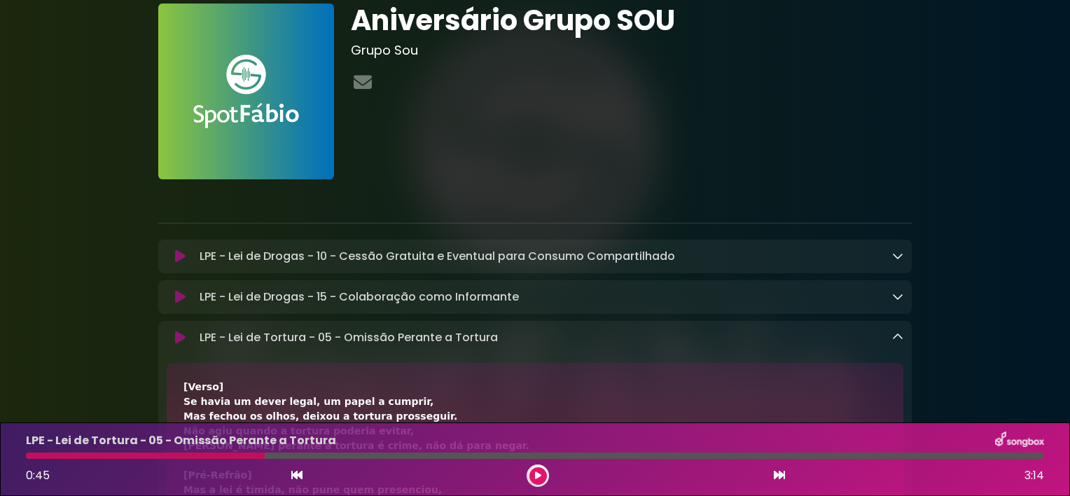
click at [29, 454] on div at bounding box center [145, 455] width 239 height 6
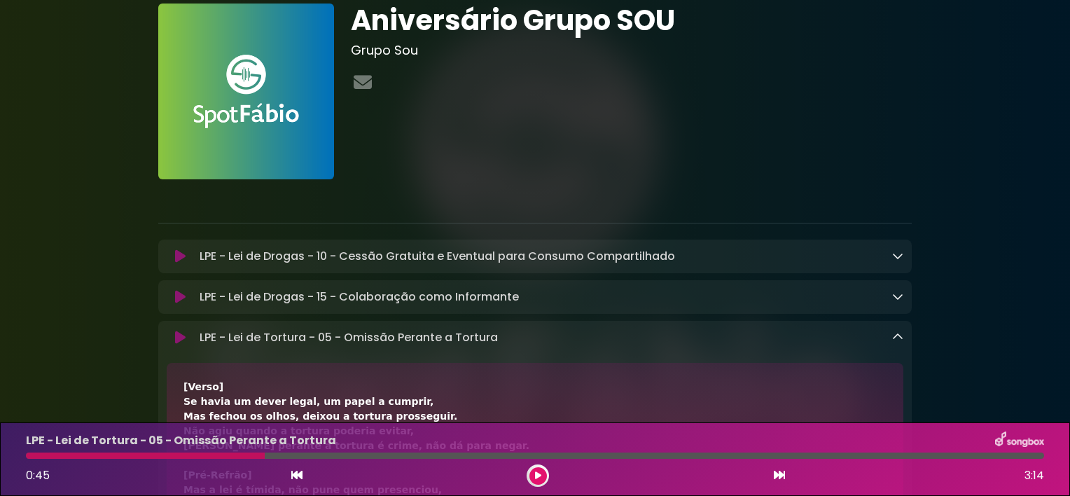
click at [43, 454] on div at bounding box center [145, 455] width 239 height 6
click at [166, 451] on div "LPE - Lei de Tortura - 05 - Omissão Perante a Tortura 0:45 3:14" at bounding box center [535, 458] width 1035 height 55
click at [429, 370] on div "[Verso] Se havia um dever legal, um papel a cumprir, Mas fechou os olhos, deixo…" at bounding box center [535, 433] width 737 height 140
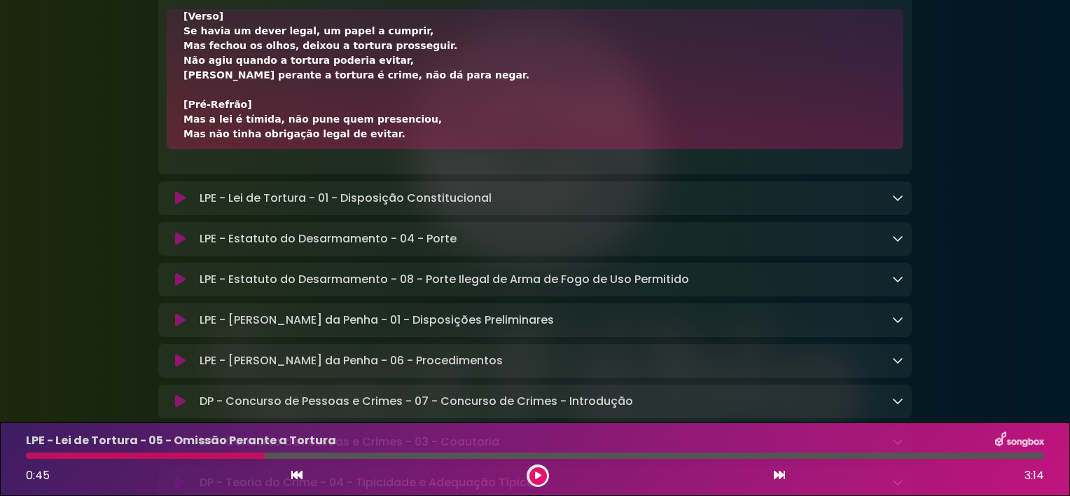
scroll to position [338, 0]
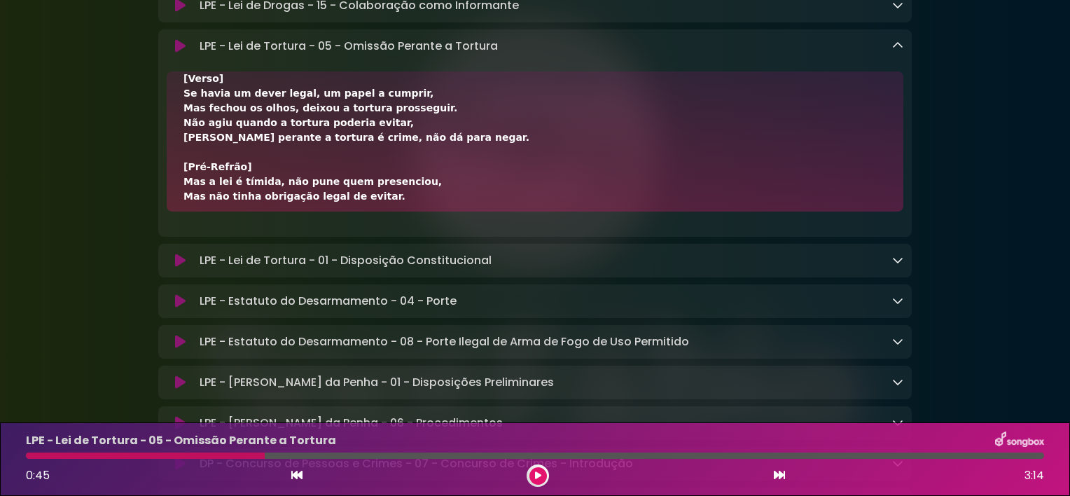
click at [304, 478] on div "0:45 3:14" at bounding box center [535, 475] width 1035 height 22
click at [300, 476] on icon at bounding box center [296, 474] width 11 height 11
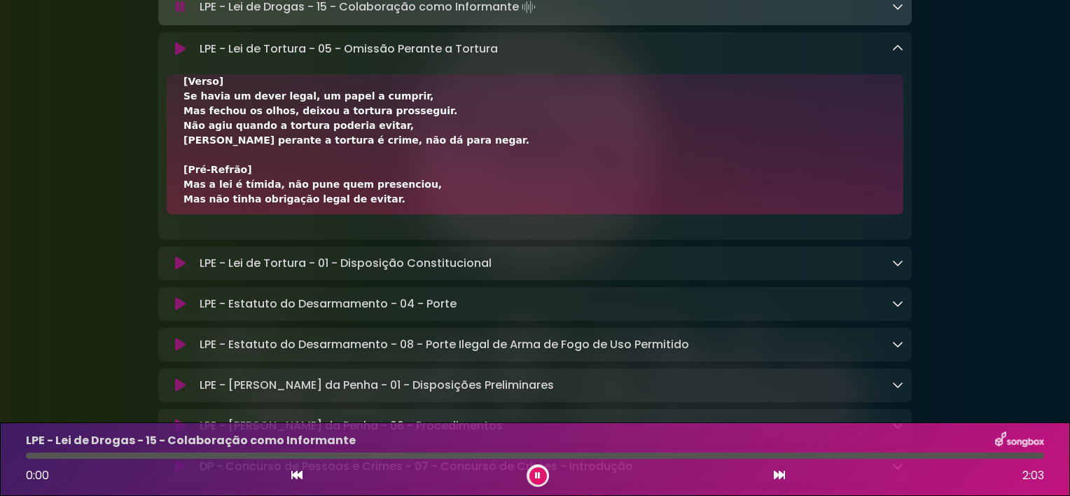
scroll to position [339, 0]
click at [777, 473] on icon at bounding box center [779, 474] width 11 height 11
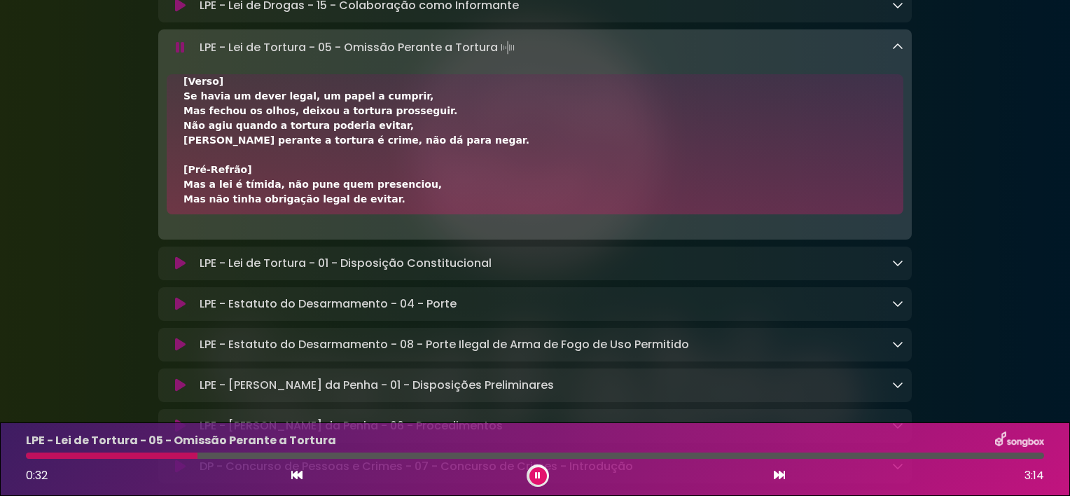
drag, startPoint x: 98, startPoint y: 459, endPoint x: 98, endPoint y: 448, distance: 11.2
click at [98, 448] on div "LPE - Lei de Tortura - 05 - Omissão Perante a Tortura 0:32 3:14" at bounding box center [535, 458] width 1035 height 55
click at [98, 448] on p "LPE - Lei de Tortura - 05 - Omissão Perante a Tortura" at bounding box center [181, 440] width 310 height 17
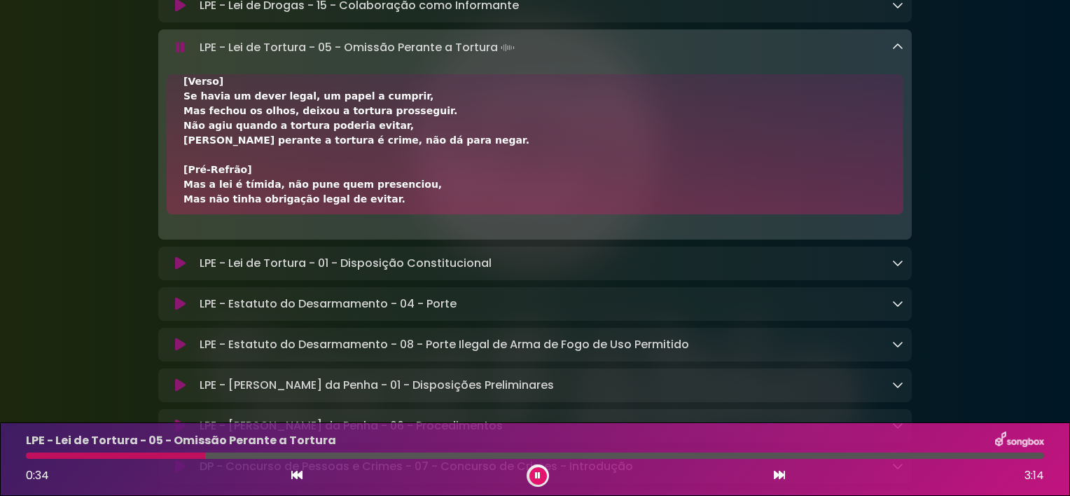
click at [98, 452] on div "LPE - Lei de Tortura - 05 - Omissão Perante a Tortura 0:34 3:14" at bounding box center [535, 458] width 1035 height 55
click at [98, 452] on div at bounding box center [116, 455] width 181 height 6
click at [98, 452] on div at bounding box center [535, 455] width 1018 height 6
click at [402, 183] on div "[Verso] Se havia um dever legal, um papel a cumprir, Mas fechou os olhos, deixo…" at bounding box center [534, 302] width 703 height 456
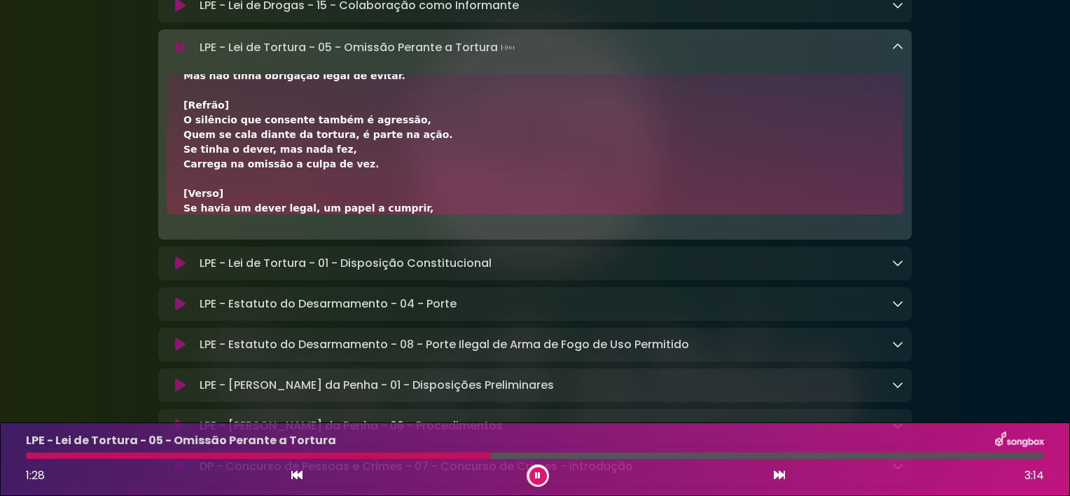
scroll to position [155, 0]
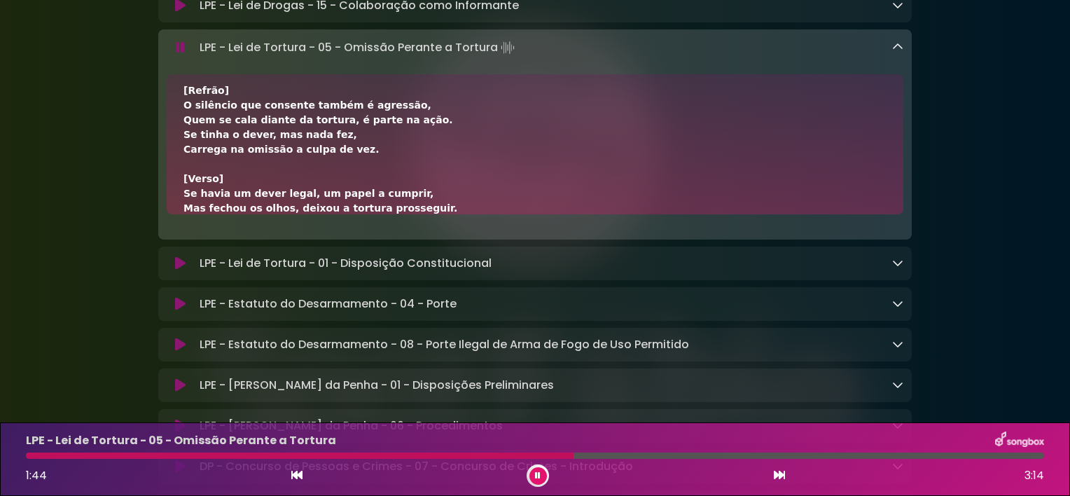
click at [402, 183] on div "[Verso] Se havia um dever legal, um papel a cumprir, Mas fechou os olhos, deixo…" at bounding box center [534, 164] width 703 height 456
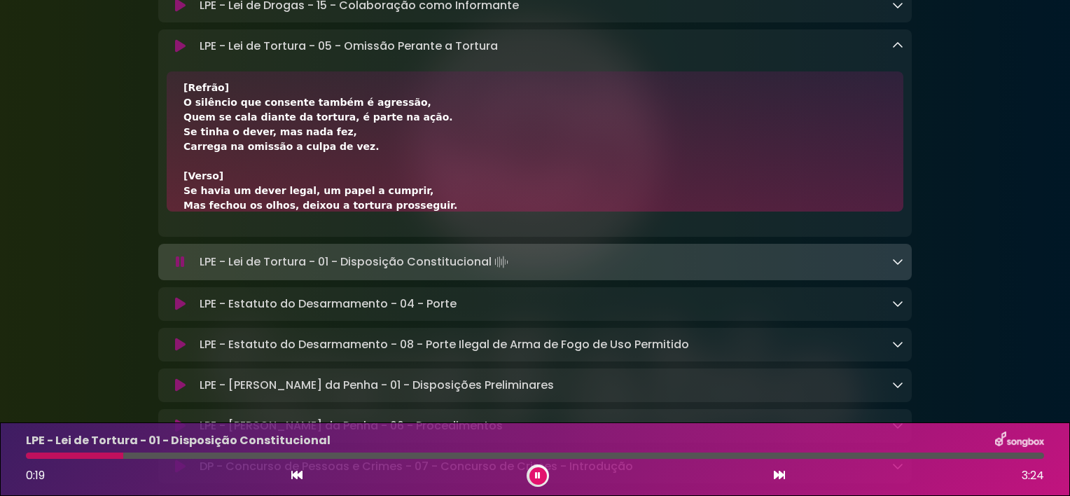
click at [894, 41] on link at bounding box center [897, 46] width 11 height 16
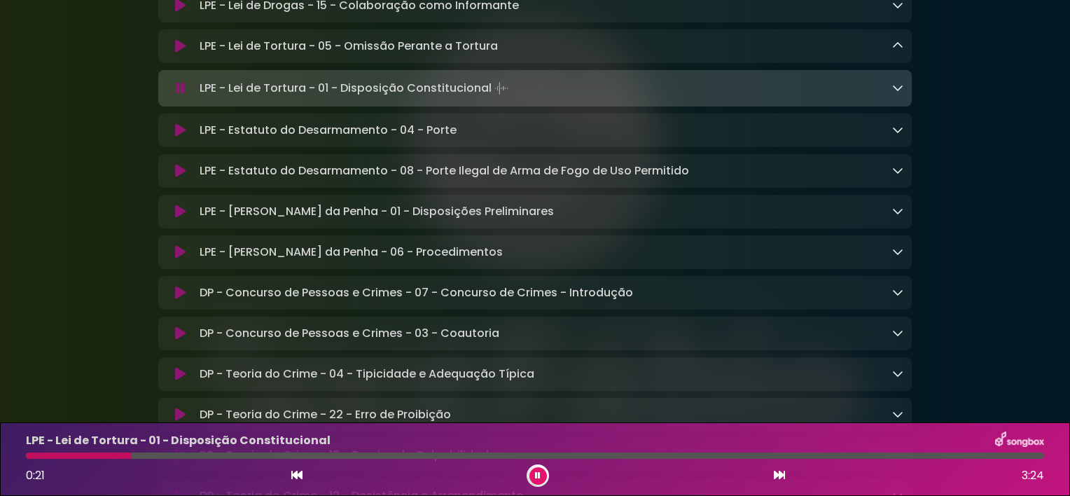
click at [894, 85] on icon at bounding box center [897, 87] width 11 height 11
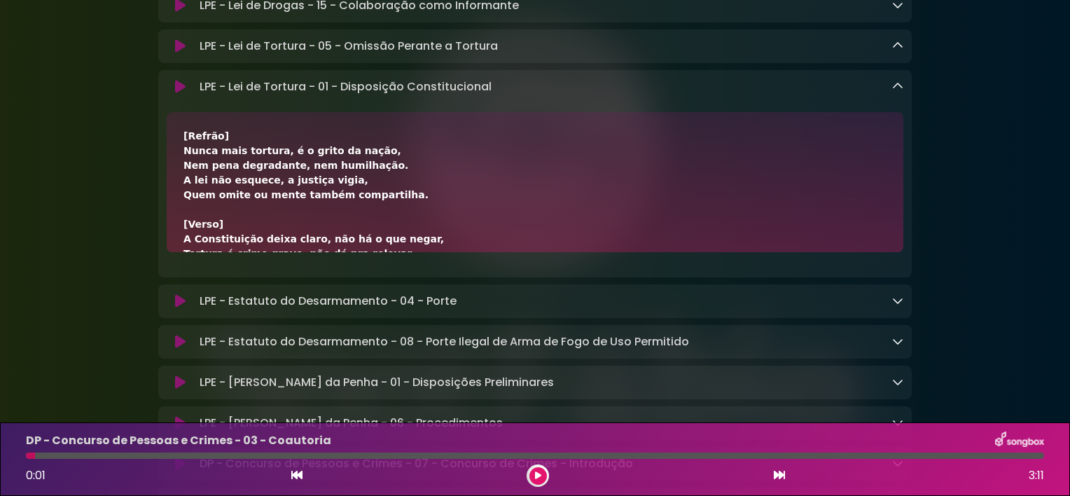
click at [537, 476] on icon at bounding box center [538, 475] width 6 height 8
click at [896, 83] on icon at bounding box center [897, 86] width 11 height 11
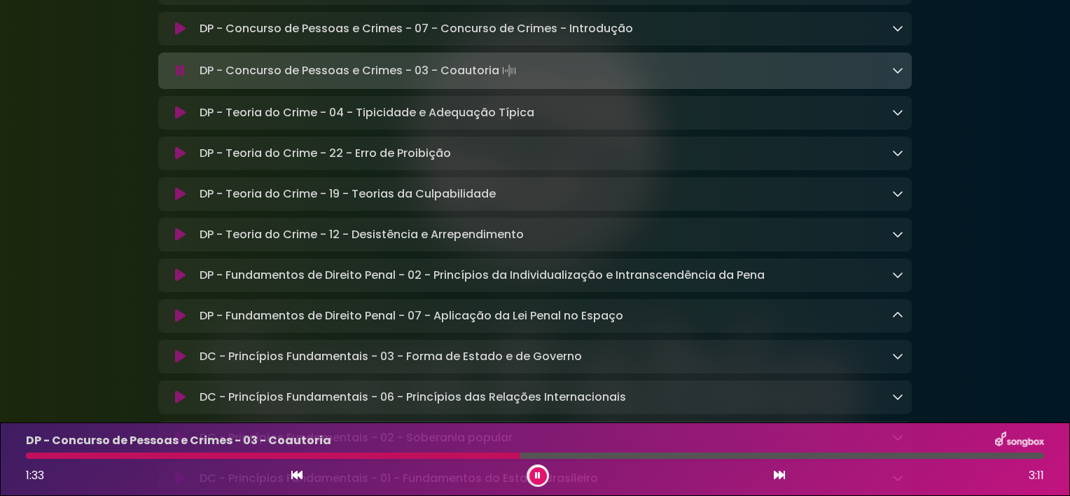
scroll to position [640, 0]
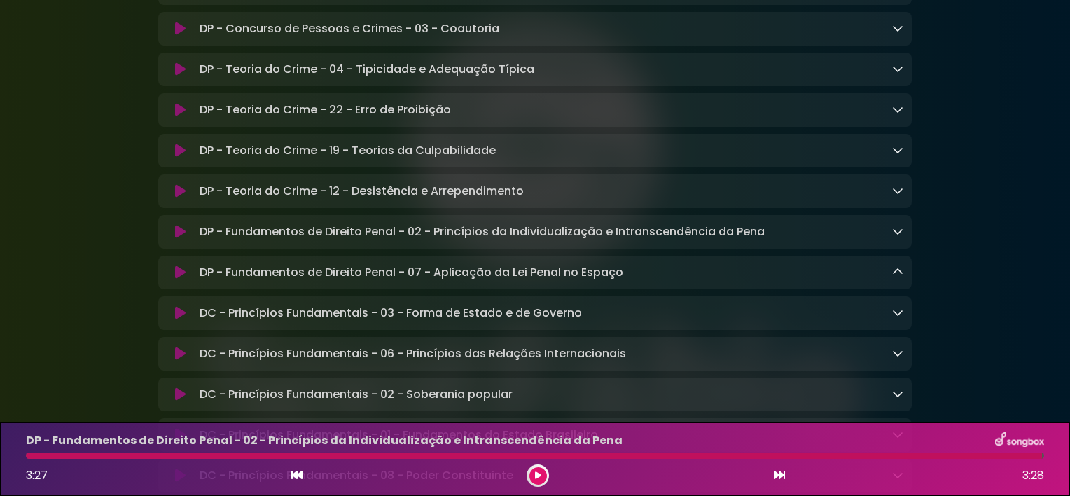
click at [539, 473] on icon at bounding box center [538, 475] width 6 height 8
